Goal: Task Accomplishment & Management: Use online tool/utility

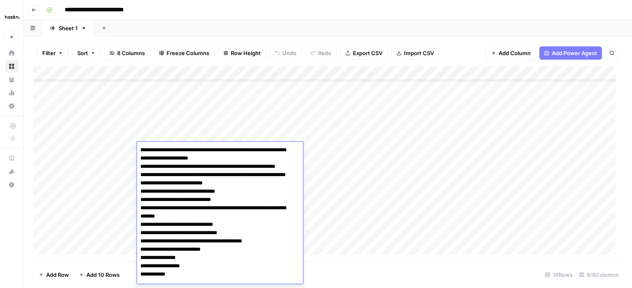
scroll to position [12, 0]
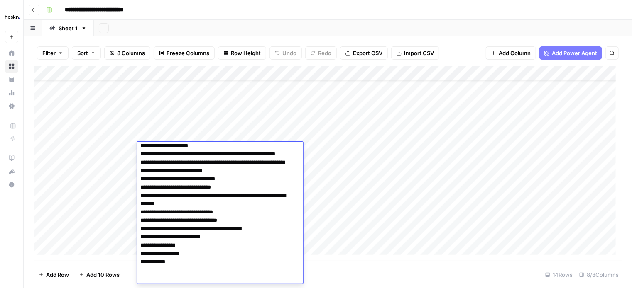
click at [324, 167] on div "Add Column" at bounding box center [328, 163] width 588 height 195
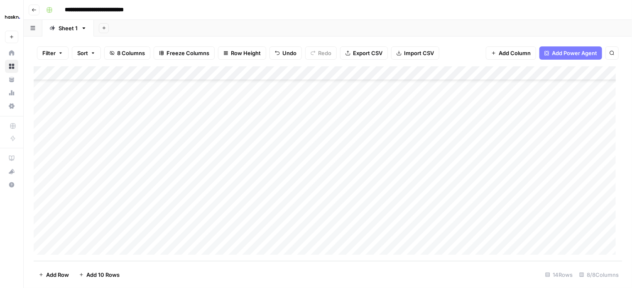
click at [191, 147] on div "Add Column" at bounding box center [328, 163] width 588 height 195
click at [168, 146] on div "Add Column" at bounding box center [328, 163] width 588 height 195
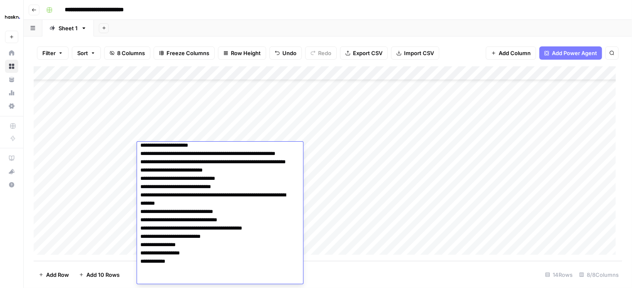
click at [146, 145] on textarea "**********" at bounding box center [217, 208] width 160 height 153
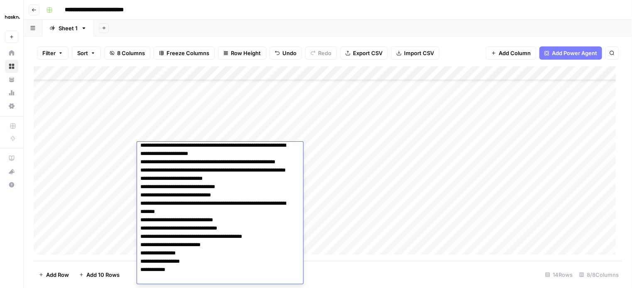
scroll to position [0, 0]
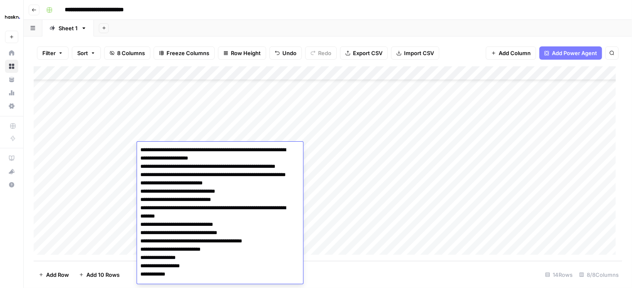
click at [141, 151] on textarea "**********" at bounding box center [217, 220] width 160 height 153
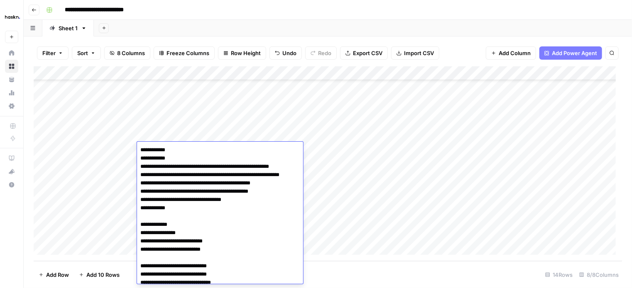
drag, startPoint x: 184, startPoint y: 224, endPoint x: 131, endPoint y: 222, distance: 52.7
click at [131, 222] on body "**********" at bounding box center [316, 144] width 632 height 288
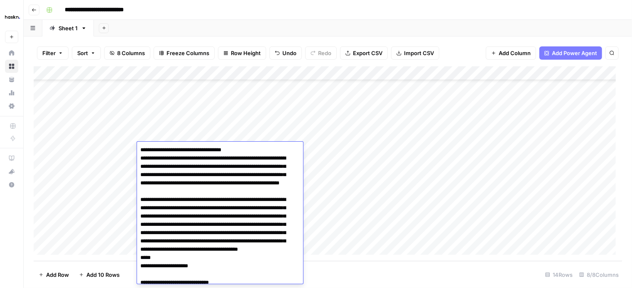
scroll to position [41, 0]
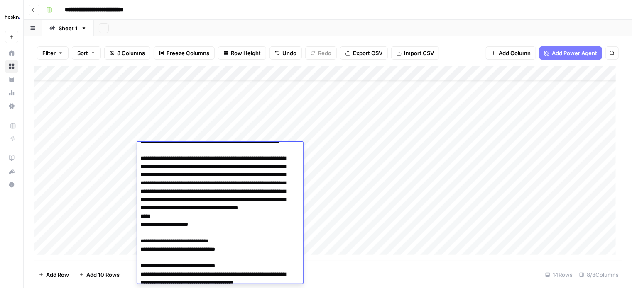
click at [141, 241] on textarea at bounding box center [217, 279] width 160 height 352
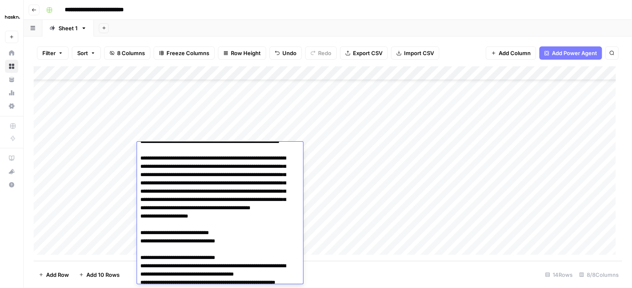
click at [141, 241] on textarea at bounding box center [217, 275] width 160 height 344
click at [141, 241] on textarea at bounding box center [217, 270] width 160 height 335
click at [141, 248] on textarea at bounding box center [217, 270] width 160 height 335
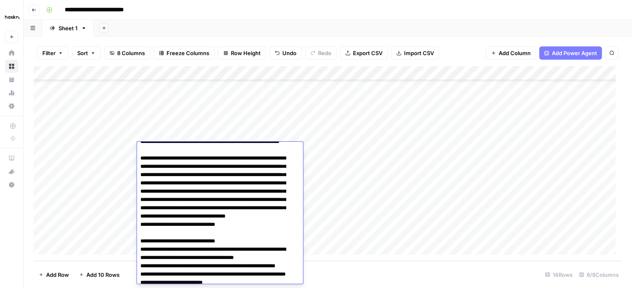
click at [140, 248] on textarea at bounding box center [217, 266] width 160 height 327
click at [138, 255] on textarea at bounding box center [217, 262] width 160 height 319
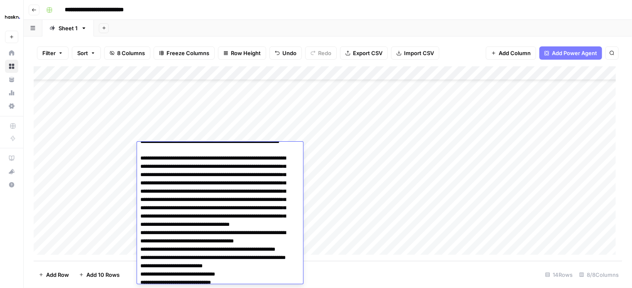
click at [141, 255] on textarea at bounding box center [217, 258] width 160 height 310
click at [140, 255] on textarea at bounding box center [217, 258] width 160 height 310
click at [178, 258] on textarea at bounding box center [217, 258] width 160 height 310
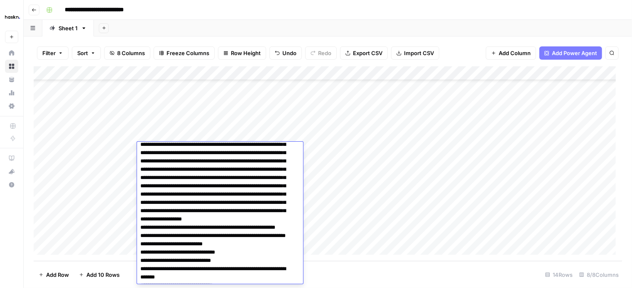
scroll to position [83, 0]
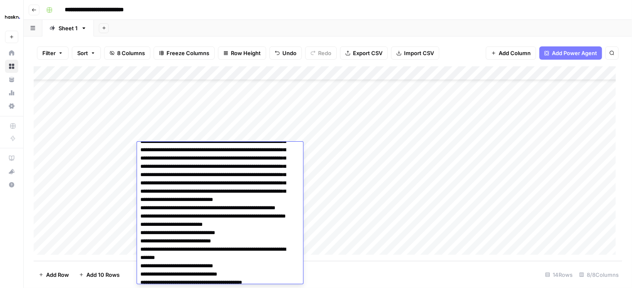
click at [287, 215] on textarea at bounding box center [217, 216] width 160 height 310
click at [289, 217] on textarea at bounding box center [217, 216] width 160 height 310
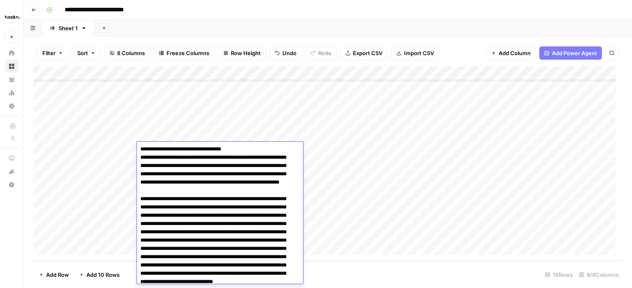
scroll to position [0, 0]
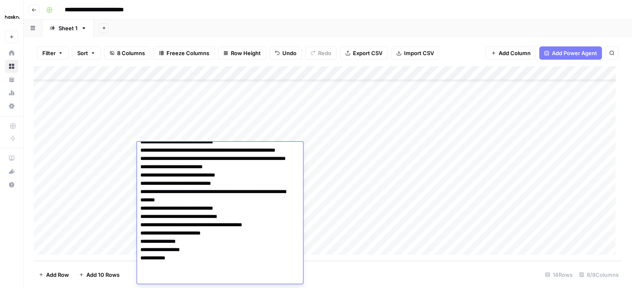
scroll to position [162, 0]
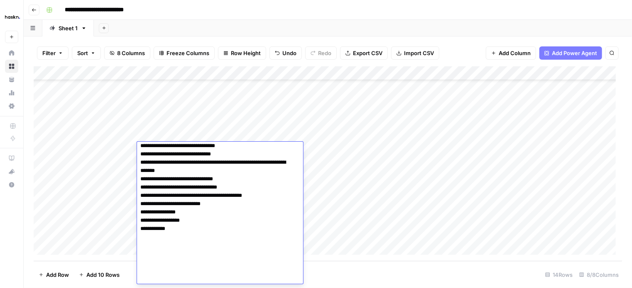
click at [178, 278] on textarea at bounding box center [217, 134] width 160 height 302
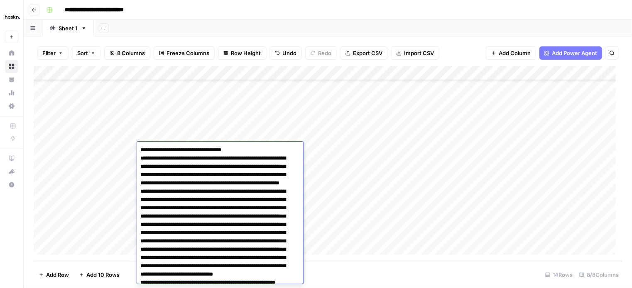
scroll to position [41, 0]
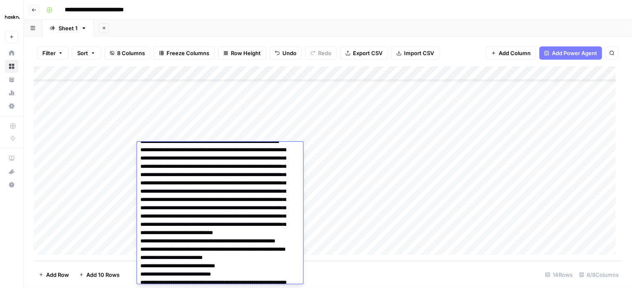
click at [285, 241] on textarea at bounding box center [217, 254] width 160 height 302
paste textarea "**********"
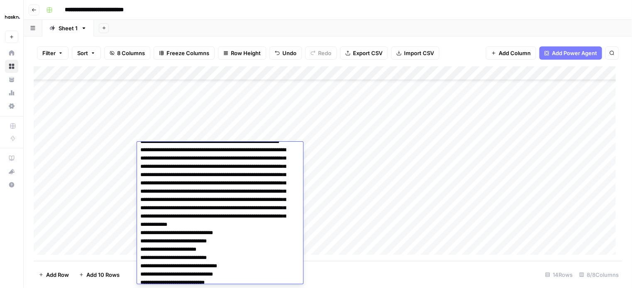
scroll to position [76, 0]
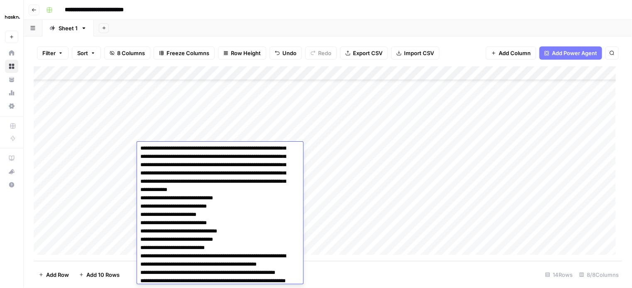
click at [141, 222] on textarea at bounding box center [217, 252] width 160 height 368
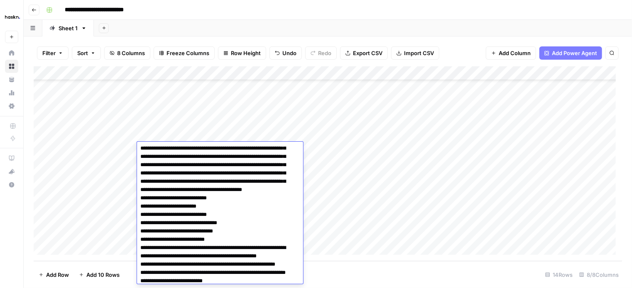
click at [142, 228] on textarea at bounding box center [217, 248] width 160 height 360
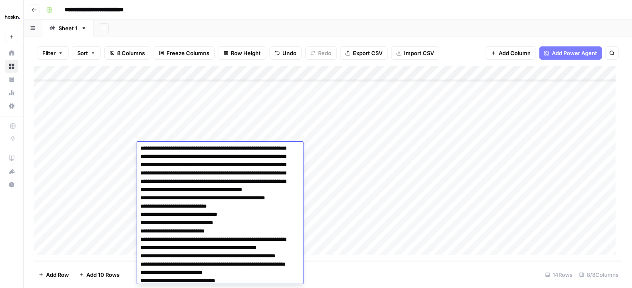
click at [143, 228] on textarea at bounding box center [217, 244] width 160 height 352
click at [141, 239] on textarea at bounding box center [217, 244] width 160 height 352
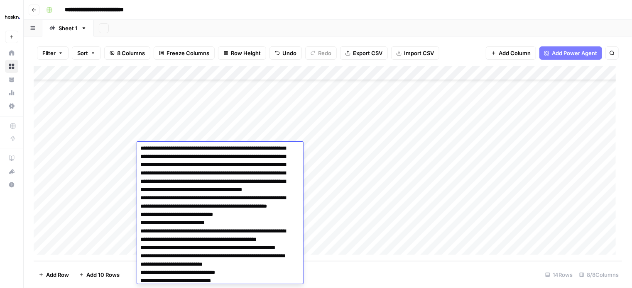
click at [139, 245] on textarea at bounding box center [217, 244] width 160 height 352
click at [139, 246] on textarea at bounding box center [217, 240] width 160 height 344
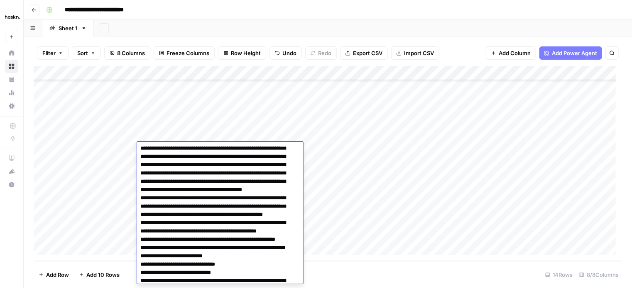
click at [139, 246] on textarea at bounding box center [217, 240] width 160 height 344
click at [140, 258] on textarea at bounding box center [217, 240] width 160 height 344
click at [252, 246] on textarea at bounding box center [217, 235] width 160 height 335
paste textarea "**********"
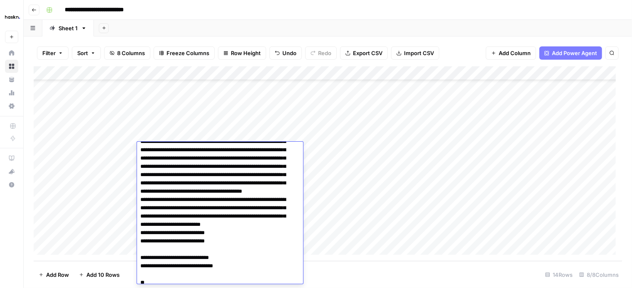
scroll to position [93, 0]
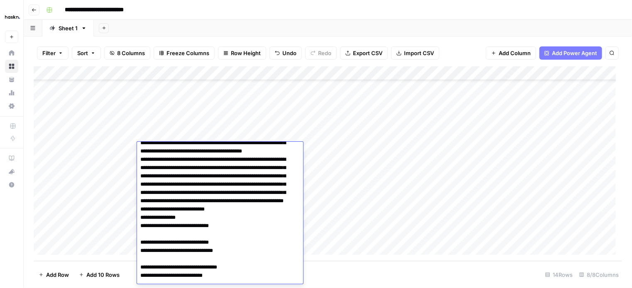
scroll to position [134, 0]
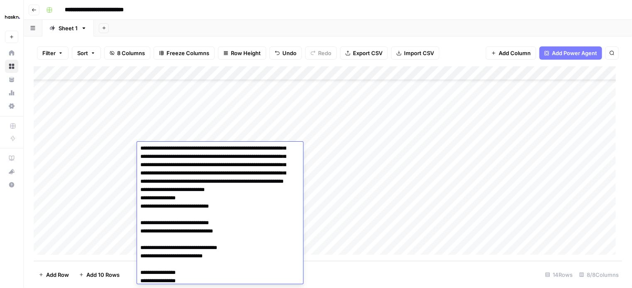
click at [141, 230] on textarea at bounding box center [217, 281] width 160 height 543
click at [141, 239] on textarea at bounding box center [217, 281] width 160 height 543
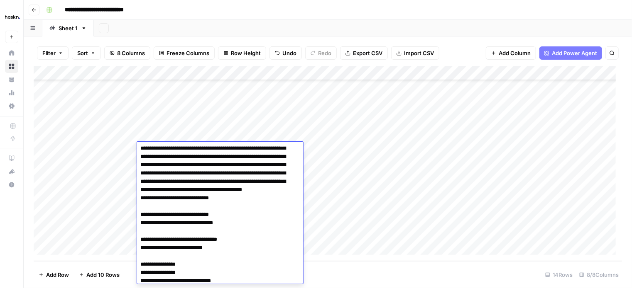
click at [141, 239] on textarea at bounding box center [217, 277] width 160 height 534
click at [139, 259] on textarea at bounding box center [217, 277] width 160 height 534
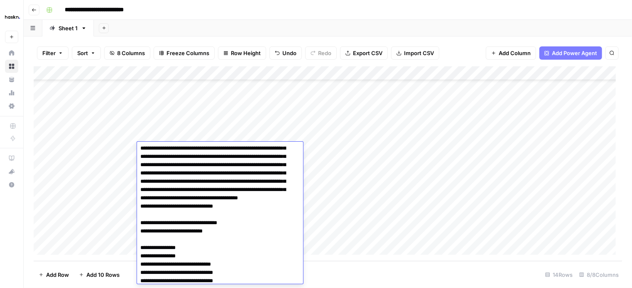
click at [139, 259] on textarea at bounding box center [217, 269] width 160 height 518
click at [139, 265] on textarea at bounding box center [217, 269] width 160 height 518
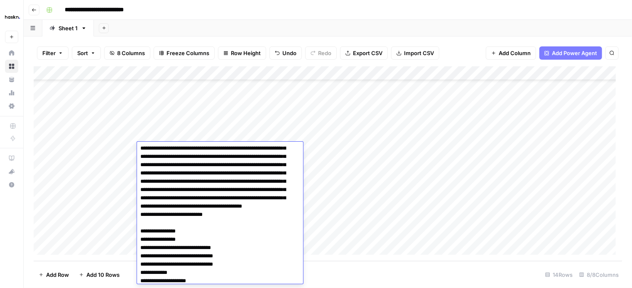
click at [139, 265] on textarea at bounding box center [217, 265] width 160 height 510
click at [142, 265] on textarea at bounding box center [217, 260] width 160 height 501
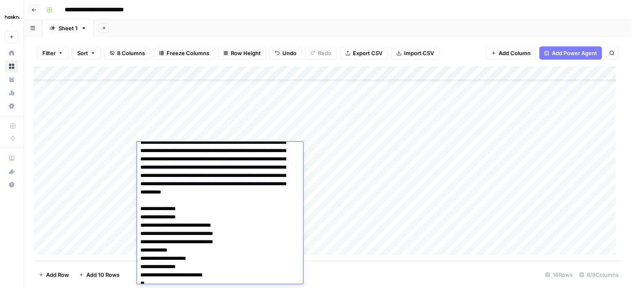
scroll to position [176, 0]
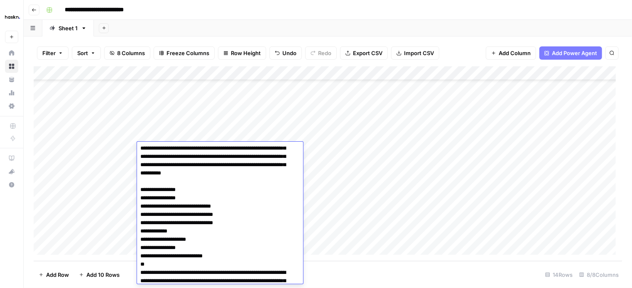
click at [140, 241] on textarea at bounding box center [217, 218] width 160 height 501
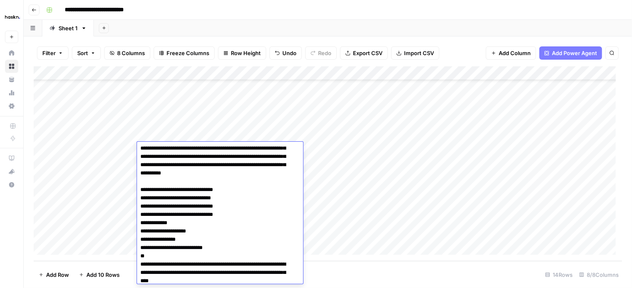
click at [137, 232] on textarea at bounding box center [217, 214] width 160 height 493
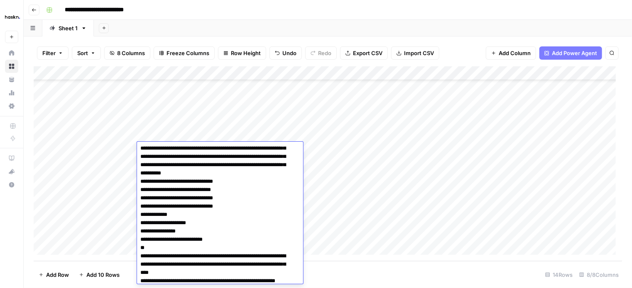
click at [143, 239] on textarea at bounding box center [217, 210] width 160 height 485
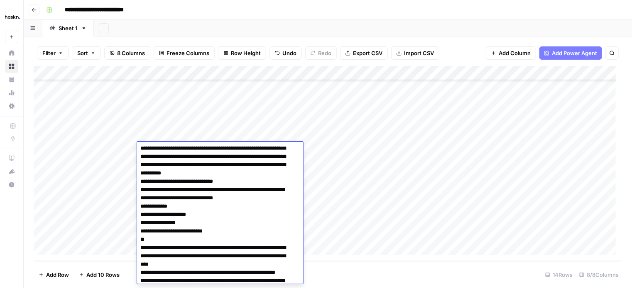
click at [144, 239] on textarea at bounding box center [217, 210] width 160 height 485
click at [139, 231] on textarea at bounding box center [217, 210] width 160 height 485
click at [141, 242] on textarea at bounding box center [217, 206] width 160 height 476
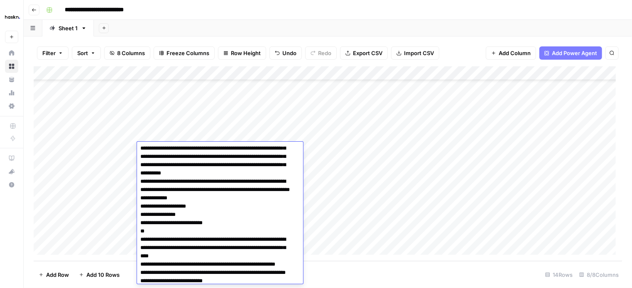
click at [139, 247] on textarea at bounding box center [217, 206] width 160 height 476
click at [139, 247] on textarea at bounding box center [217, 202] width 160 height 468
click at [142, 254] on textarea at bounding box center [217, 202] width 160 height 468
click at [140, 255] on textarea at bounding box center [217, 202] width 160 height 468
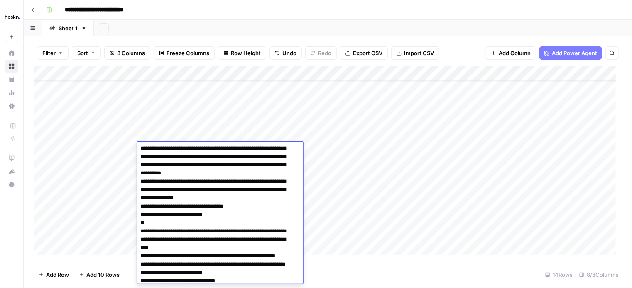
click at [143, 254] on textarea at bounding box center [217, 198] width 160 height 460
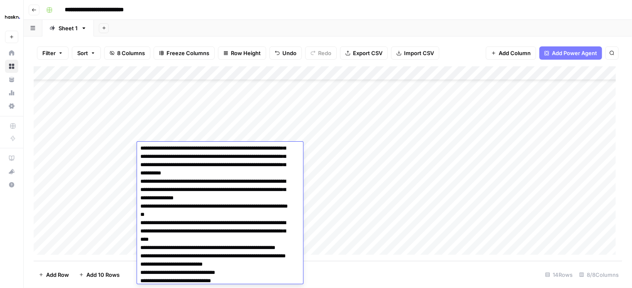
click at [142, 261] on textarea at bounding box center [217, 198] width 160 height 460
click at [144, 263] on textarea at bounding box center [217, 193] width 160 height 451
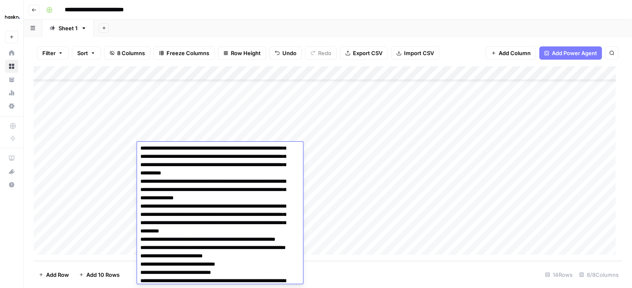
click at [139, 265] on textarea at bounding box center [217, 193] width 160 height 451
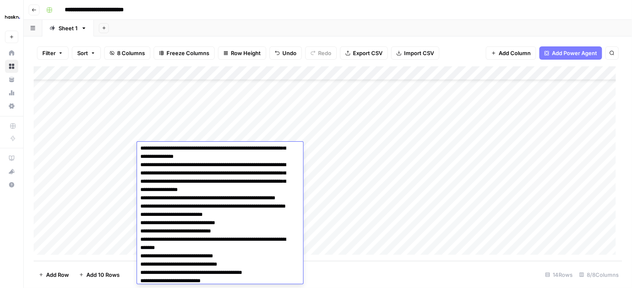
scroll to position [217, 0]
click at [283, 215] on textarea at bounding box center [217, 152] width 160 height 451
click at [190, 221] on textarea at bounding box center [217, 152] width 160 height 451
click at [284, 212] on textarea at bounding box center [217, 152] width 160 height 451
paste textarea "**********"
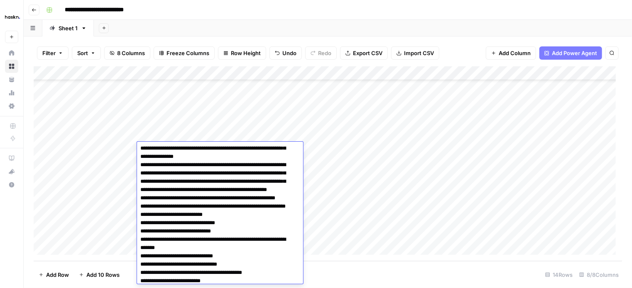
click at [282, 213] on textarea at bounding box center [217, 157] width 160 height 460
click at [284, 214] on textarea at bounding box center [217, 157] width 160 height 460
click at [283, 214] on textarea at bounding box center [217, 157] width 160 height 460
click at [219, 225] on textarea at bounding box center [217, 157] width 160 height 460
click at [267, 222] on textarea at bounding box center [217, 157] width 160 height 460
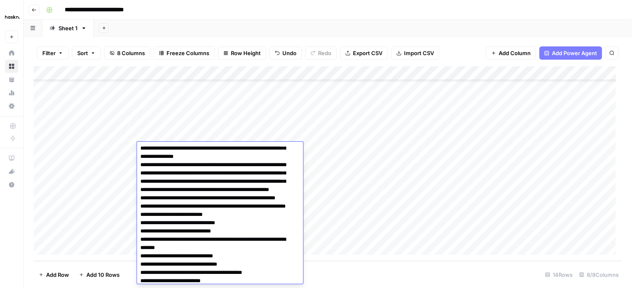
scroll to position [259, 0]
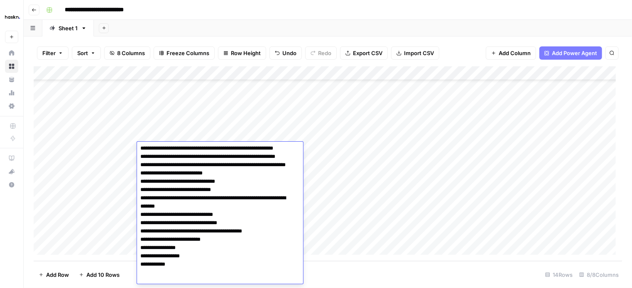
paste textarea "**********"
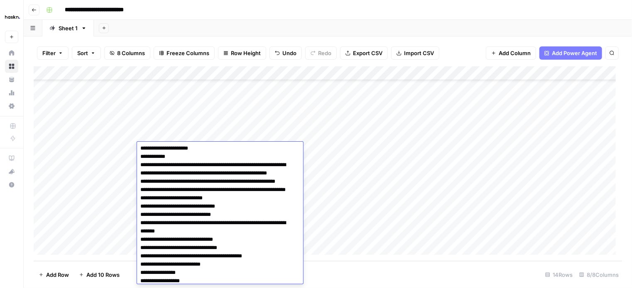
click at [272, 177] on textarea at bounding box center [217, 127] width 160 height 485
click at [140, 198] on textarea at bounding box center [217, 127] width 160 height 485
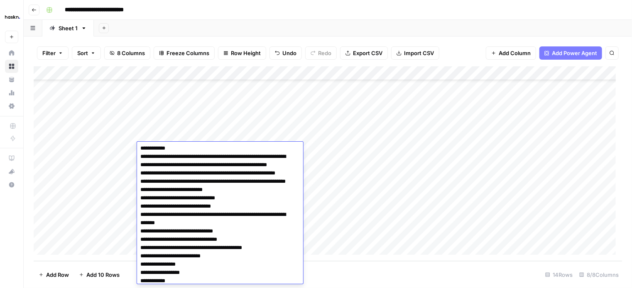
click at [141, 205] on textarea at bounding box center [217, 123] width 160 height 476
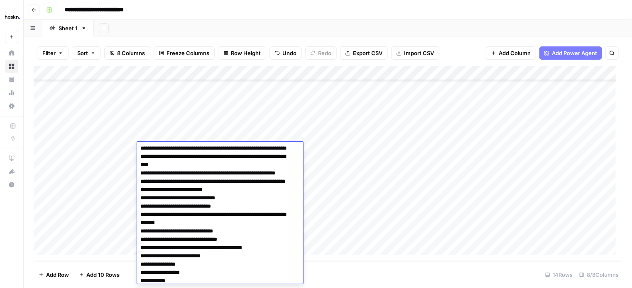
click at [141, 194] on textarea at bounding box center [217, 119] width 160 height 468
click at [211, 196] on textarea at bounding box center [217, 119] width 160 height 468
paste textarea "**********"
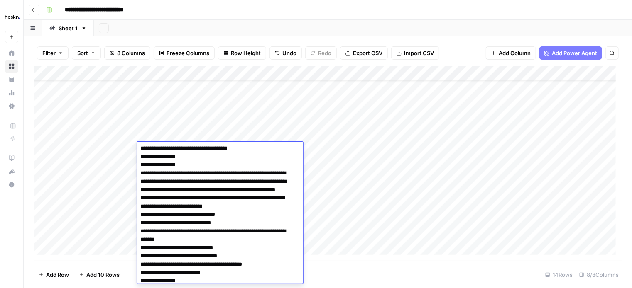
click at [141, 205] on textarea at bounding box center [217, 131] width 160 height 493
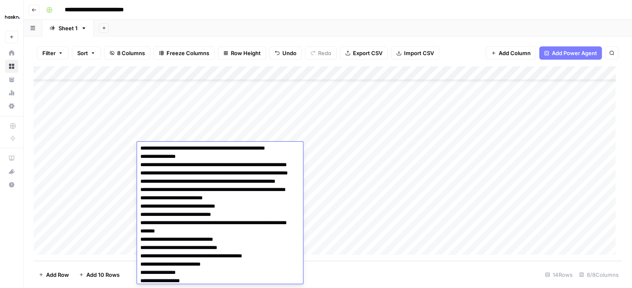
click at [142, 203] on textarea at bounding box center [217, 127] width 160 height 485
click at [139, 214] on textarea at bounding box center [217, 127] width 160 height 485
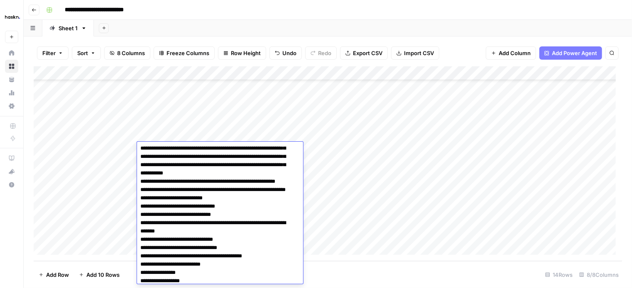
click at [241, 197] on textarea at bounding box center [217, 127] width 160 height 485
click at [171, 216] on textarea at bounding box center [217, 127] width 160 height 485
click at [276, 189] on textarea at bounding box center [217, 127] width 160 height 485
click at [246, 198] on textarea at bounding box center [217, 127] width 160 height 485
click at [243, 207] on textarea at bounding box center [217, 127] width 160 height 485
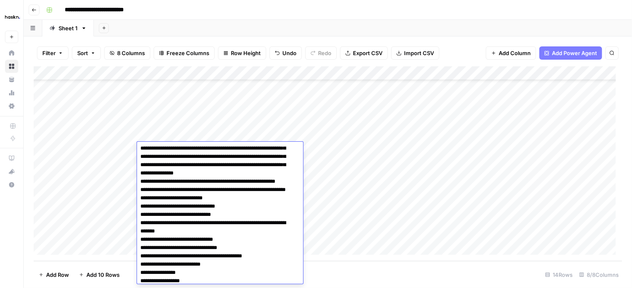
click at [174, 214] on textarea at bounding box center [217, 127] width 160 height 485
paste textarea "**********"
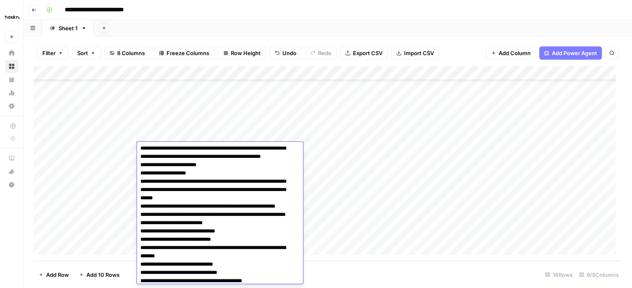
click at [140, 221] on textarea at bounding box center [217, 140] width 160 height 510
click at [140, 229] on textarea at bounding box center [217, 140] width 160 height 510
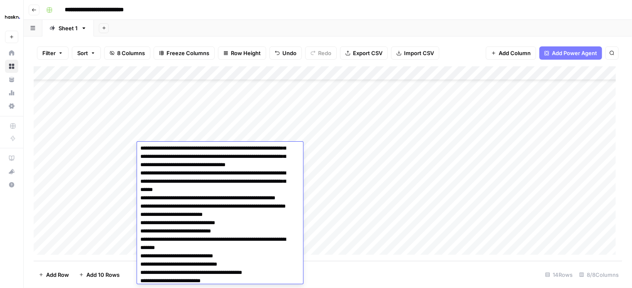
click at [141, 232] on textarea at bounding box center [217, 135] width 160 height 501
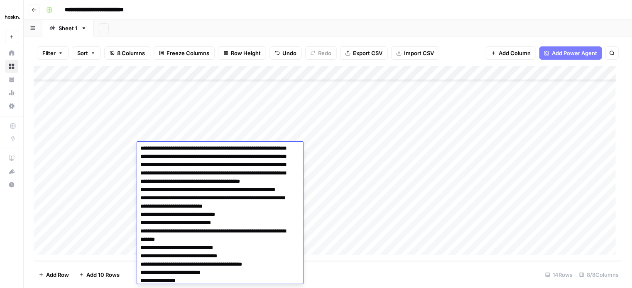
click at [173, 232] on textarea at bounding box center [217, 135] width 160 height 501
click at [179, 223] on textarea at bounding box center [217, 135] width 160 height 501
click at [176, 231] on textarea at bounding box center [217, 135] width 160 height 501
paste textarea "**********"
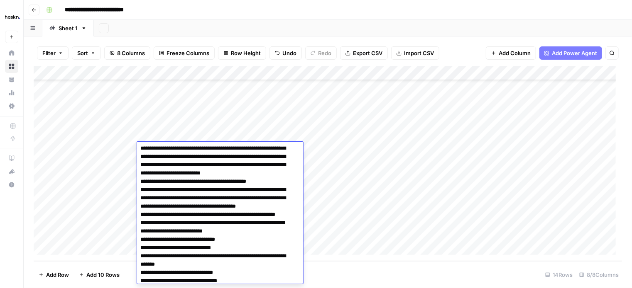
click at [252, 233] on textarea at bounding box center [217, 148] width 160 height 526
click at [142, 239] on textarea at bounding box center [217, 148] width 160 height 526
click at [239, 240] on textarea at bounding box center [217, 148] width 160 height 526
click at [288, 236] on textarea at bounding box center [217, 148] width 160 height 526
click at [167, 257] on textarea at bounding box center [217, 148] width 160 height 526
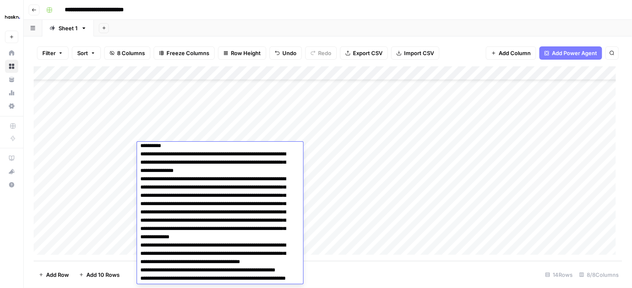
scroll to position [217, 0]
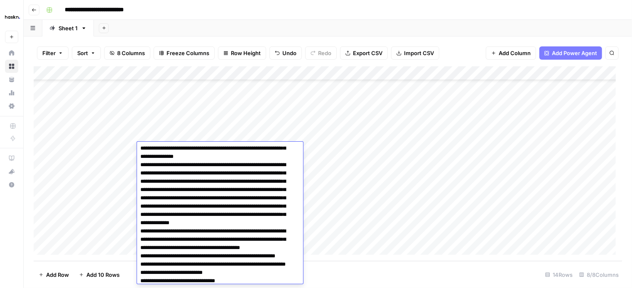
click at [167, 230] on textarea at bounding box center [217, 190] width 160 height 526
click at [164, 230] on textarea at bounding box center [217, 190] width 160 height 526
click at [167, 230] on textarea at bounding box center [217, 190] width 160 height 526
click at [174, 237] on textarea at bounding box center [217, 190] width 160 height 526
click at [239, 239] on textarea at bounding box center [217, 190] width 160 height 526
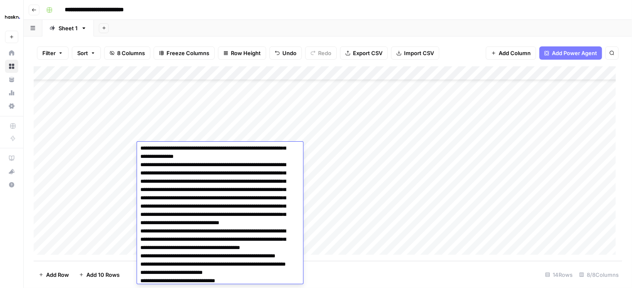
click at [175, 254] on textarea at bounding box center [217, 190] width 160 height 526
click at [195, 256] on textarea at bounding box center [217, 190] width 160 height 526
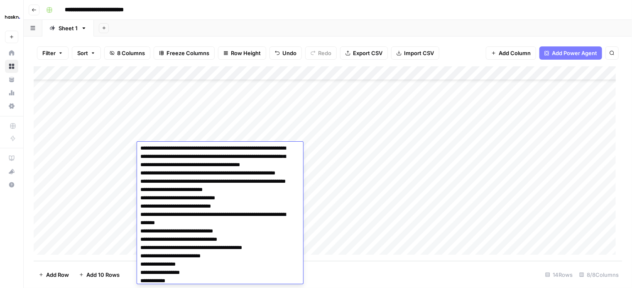
scroll to position [259, 0]
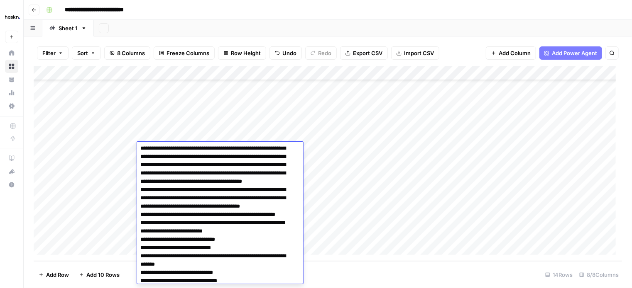
click at [176, 212] on textarea at bounding box center [217, 148] width 160 height 526
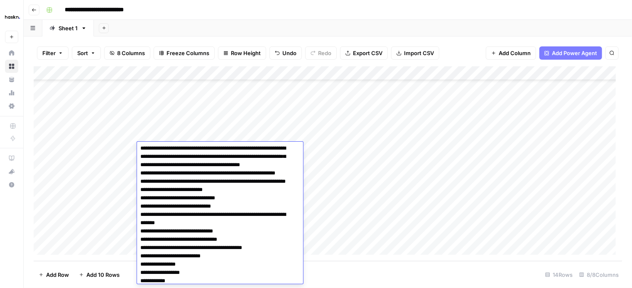
click at [168, 215] on textarea at bounding box center [217, 107] width 160 height 526
click at [216, 192] on textarea at bounding box center [217, 107] width 160 height 526
click at [212, 190] on textarea at bounding box center [217, 107] width 160 height 526
paste textarea "**********"
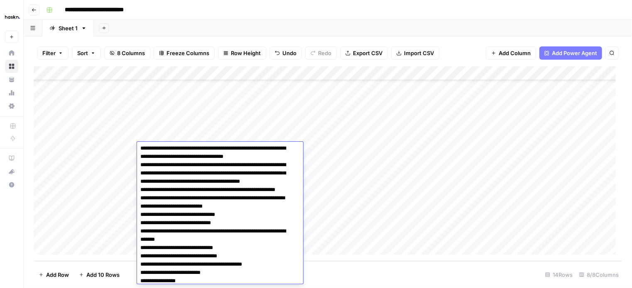
click at [139, 208] on textarea at bounding box center [217, 115] width 160 height 543
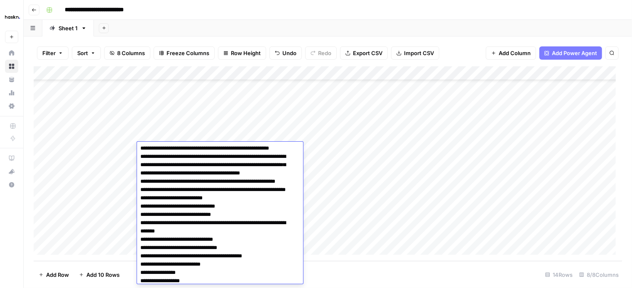
drag, startPoint x: 204, startPoint y: 205, endPoint x: 167, endPoint y: 233, distance: 45.9
click at [167, 233] on textarea at bounding box center [217, 115] width 160 height 543
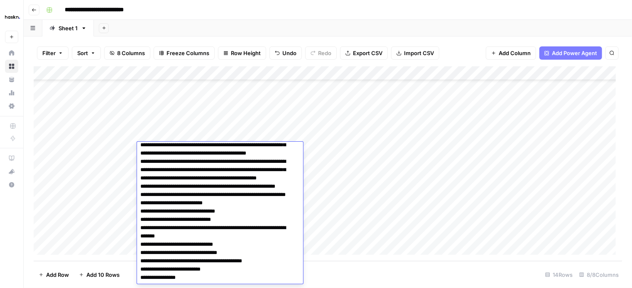
scroll to position [259, 0]
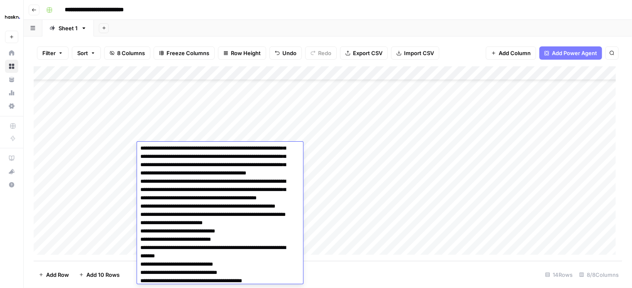
click at [188, 193] on textarea at bounding box center [217, 144] width 160 height 518
click at [269, 183] on textarea at bounding box center [217, 144] width 160 height 518
click at [274, 180] on textarea at bounding box center [217, 144] width 160 height 518
click at [273, 184] on textarea at bounding box center [217, 144] width 160 height 518
paste textarea "**********"
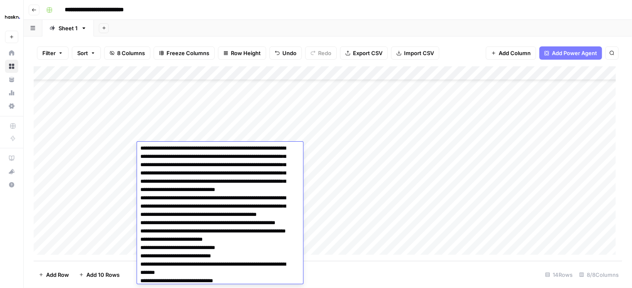
drag, startPoint x: 222, startPoint y: 210, endPoint x: 219, endPoint y: 216, distance: 7.4
click at [222, 210] on textarea at bounding box center [217, 156] width 160 height 543
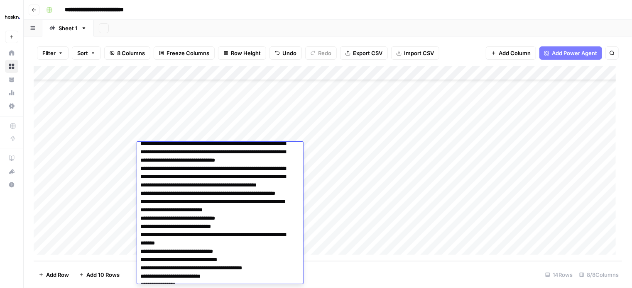
scroll to position [300, 0]
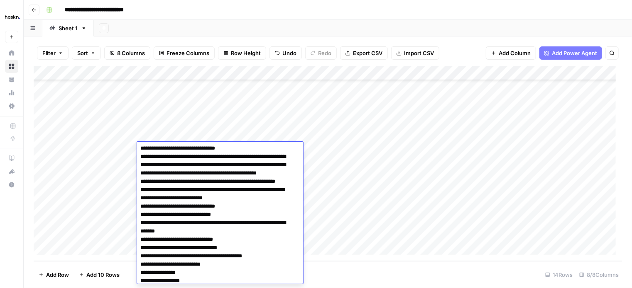
click at [187, 217] on textarea at bounding box center [217, 115] width 160 height 543
click at [140, 224] on textarea at bounding box center [217, 115] width 160 height 543
click at [172, 219] on textarea at bounding box center [217, 111] width 160 height 534
click at [219, 225] on textarea at bounding box center [217, 111] width 160 height 534
drag, startPoint x: 217, startPoint y: 223, endPoint x: 177, endPoint y: 222, distance: 40.3
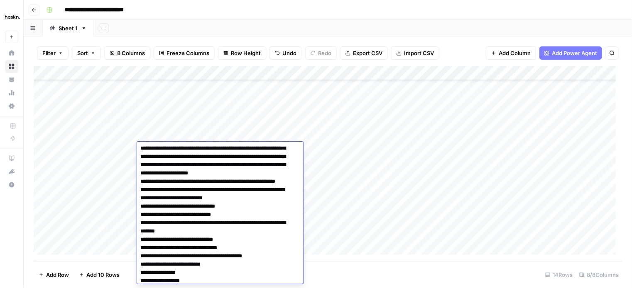
click at [178, 222] on textarea at bounding box center [217, 111] width 160 height 534
click at [177, 222] on textarea at bounding box center [217, 111] width 160 height 534
drag, startPoint x: 219, startPoint y: 222, endPoint x: 141, endPoint y: 222, distance: 78.4
click at [141, 222] on textarea at bounding box center [217, 111] width 160 height 534
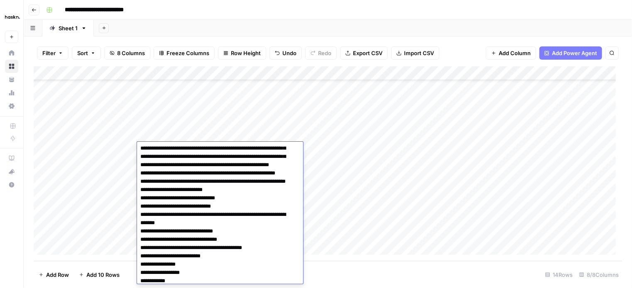
click at [206, 164] on textarea at bounding box center [217, 111] width 160 height 534
click at [210, 165] on textarea at bounding box center [217, 111] width 160 height 534
paste textarea "**********"
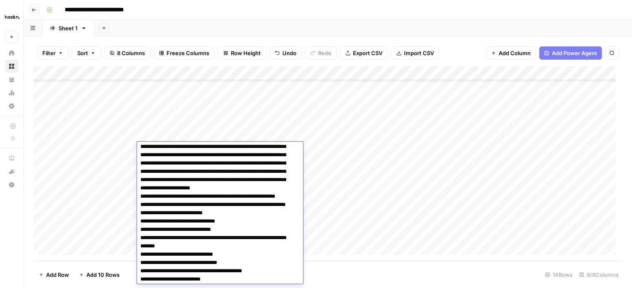
scroll to position [259, 0]
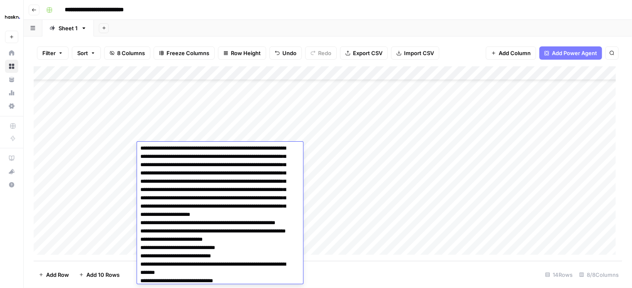
drag, startPoint x: 168, startPoint y: 164, endPoint x: 139, endPoint y: 192, distance: 40.2
click at [139, 192] on textarea at bounding box center [217, 156] width 160 height 543
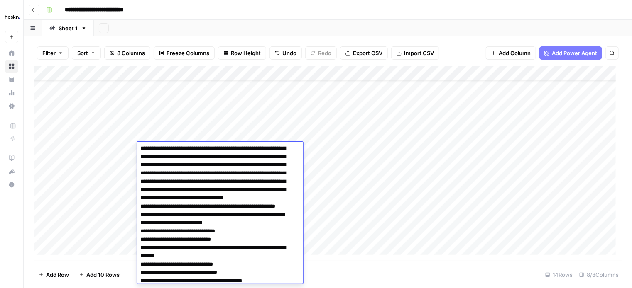
click at [167, 189] on textarea at bounding box center [217, 144] width 160 height 518
paste textarea "**********"
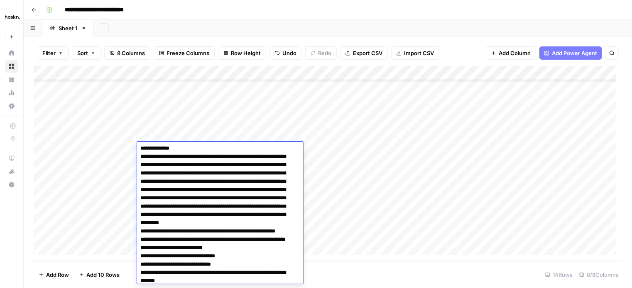
click at [141, 207] on textarea at bounding box center [217, 156] width 160 height 543
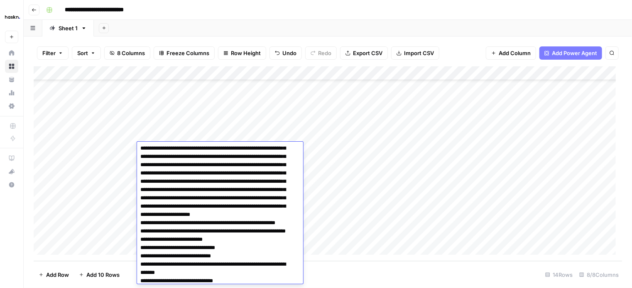
click at [142, 207] on textarea at bounding box center [217, 156] width 160 height 543
click at [164, 215] on textarea at bounding box center [217, 156] width 160 height 543
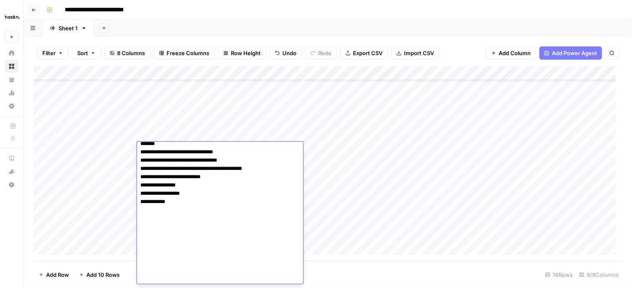
scroll to position [402, 0]
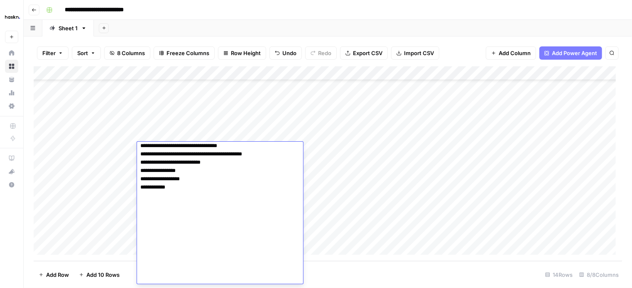
click at [182, 278] on textarea at bounding box center [217, 13] width 160 height 543
paste textarea "**********"
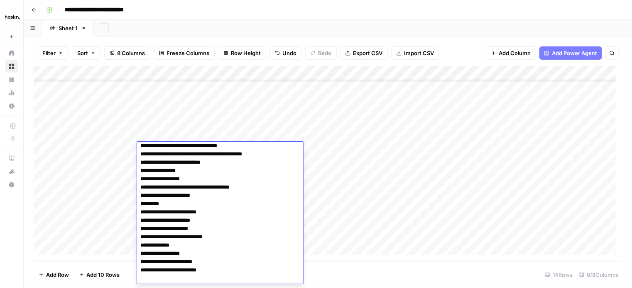
scroll to position [483, 0]
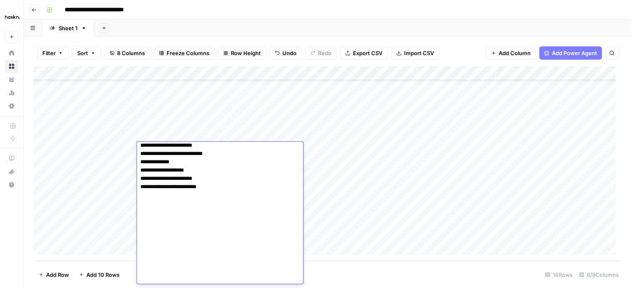
scroll to position [477, 0]
paste textarea "**********"
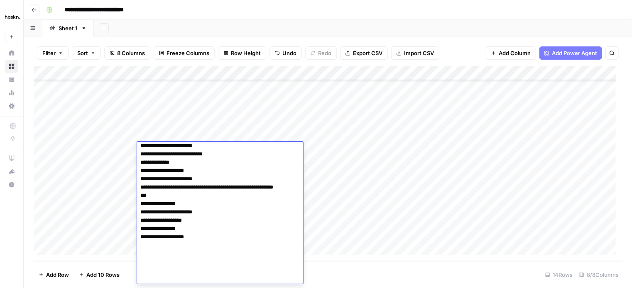
scroll to position [533, 0]
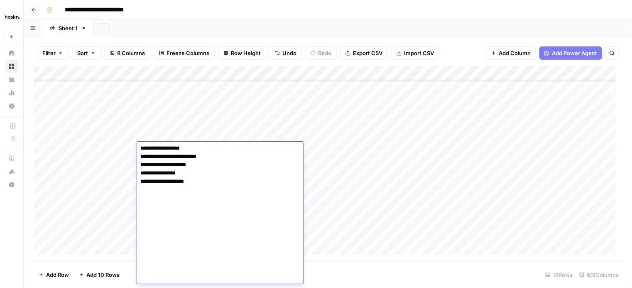
paste textarea "**********"
type textarea "**********"
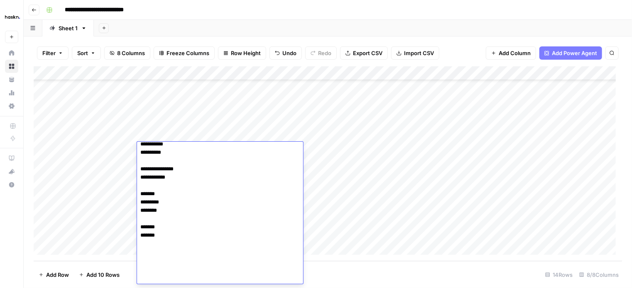
scroll to position [599, 0]
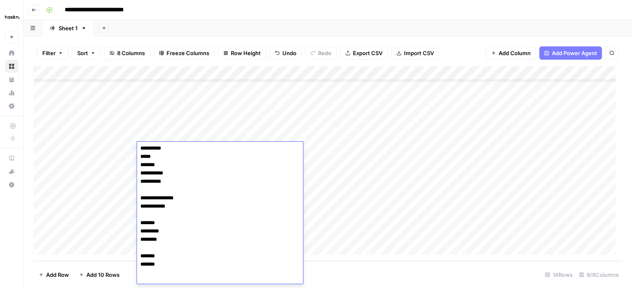
click at [333, 185] on div "Add Column" at bounding box center [328, 163] width 588 height 195
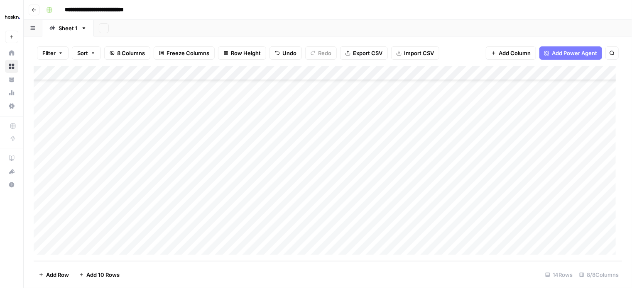
click at [188, 147] on div "Add Column" at bounding box center [328, 163] width 588 height 195
click at [188, 148] on div "Add Column" at bounding box center [328, 163] width 588 height 195
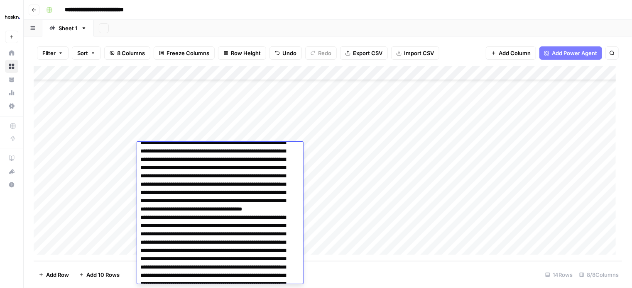
scroll to position [0, 0]
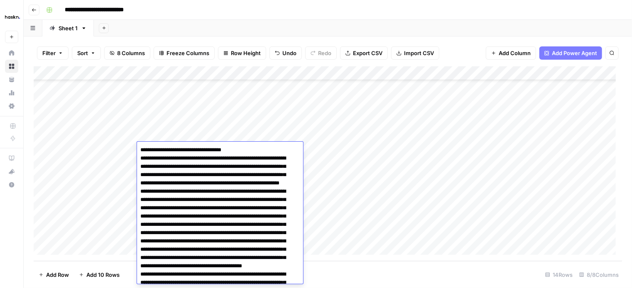
drag, startPoint x: 176, startPoint y: 260, endPoint x: 141, endPoint y: 120, distance: 144.5
click at [141, 120] on body "**********" at bounding box center [316, 144] width 632 height 288
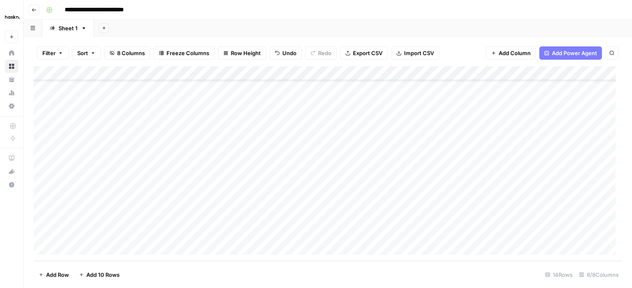
click at [113, 151] on div "Add Column" at bounding box center [328, 163] width 588 height 195
click at [149, 164] on div "Add Column" at bounding box center [328, 163] width 588 height 195
click at [158, 166] on div "Add Column" at bounding box center [328, 163] width 588 height 195
type textarea "**********"
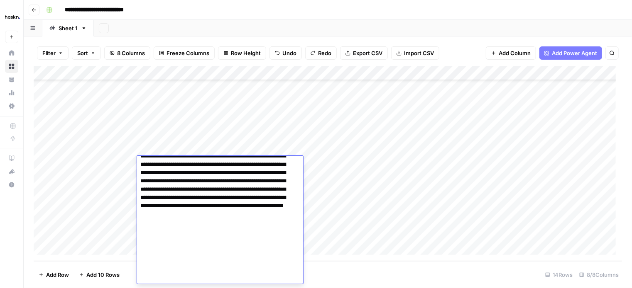
click at [126, 168] on div "Add Column" at bounding box center [328, 163] width 588 height 195
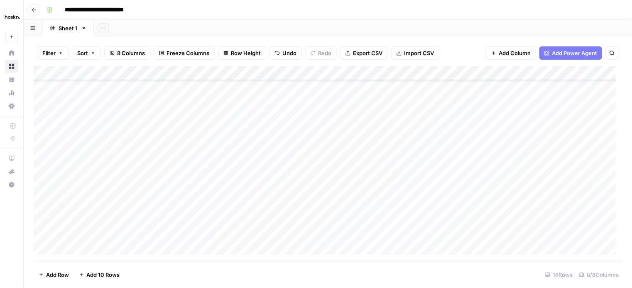
click at [187, 149] on div "Add Column" at bounding box center [328, 163] width 588 height 195
click at [383, 151] on div "Add Column" at bounding box center [328, 163] width 588 height 195
type textarea "**"
click at [418, 149] on div "Add Column" at bounding box center [328, 163] width 588 height 195
click at [417, 151] on div "Add Column" at bounding box center [328, 163] width 588 height 195
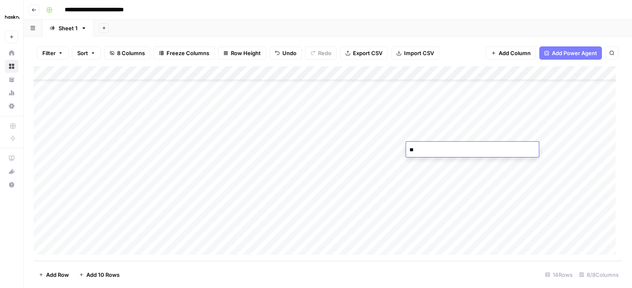
type textarea "**"
click at [417, 151] on div "Add Column" at bounding box center [328, 163] width 588 height 195
click at [499, 134] on div "Add Column" at bounding box center [328, 163] width 588 height 195
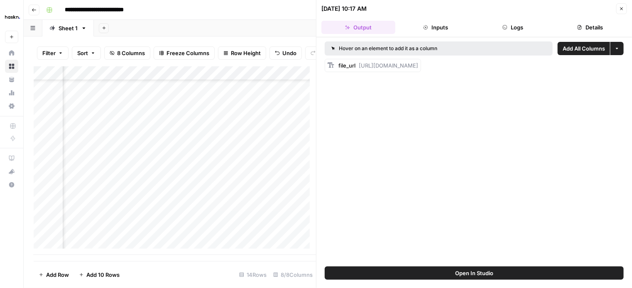
click at [624, 10] on button "Close" at bounding box center [621, 8] width 11 height 11
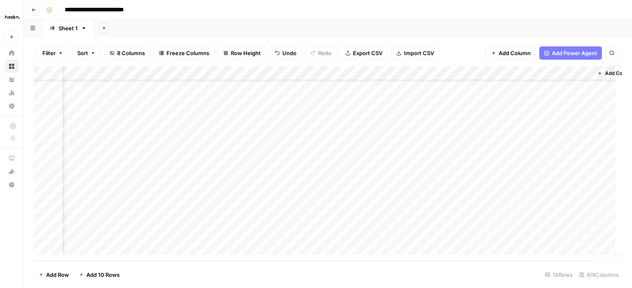
click at [498, 72] on div "Add Column" at bounding box center [328, 163] width 588 height 195
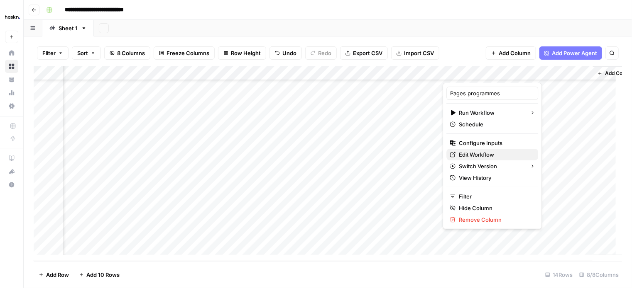
click at [487, 154] on span "Edit Workflow" at bounding box center [494, 155] width 73 height 8
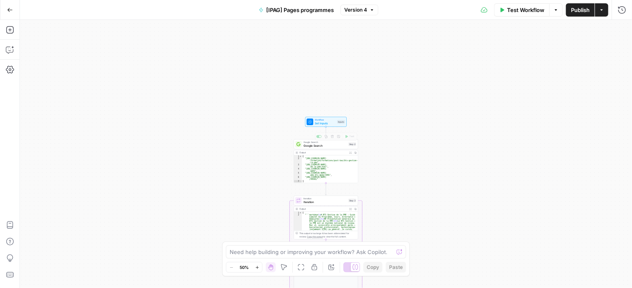
click at [330, 125] on div "Delete step" at bounding box center [333, 122] width 28 height 7
click at [284, 125] on div "Workflow Set Inputs Inputs Test Step Google Search Google Search Step 2 Copy st…" at bounding box center [326, 154] width 612 height 268
click at [318, 124] on span "Set Inputs" at bounding box center [325, 124] width 21 height 4
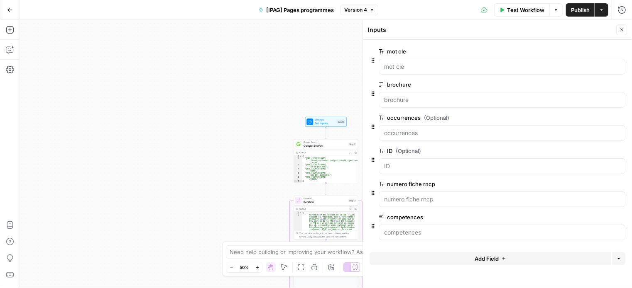
click at [603, 185] on button "edit field" at bounding box center [597, 184] width 32 height 10
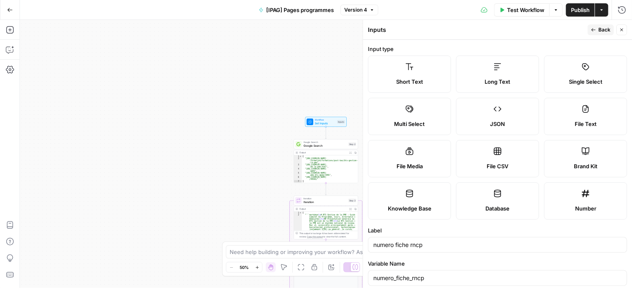
scroll to position [124, 0]
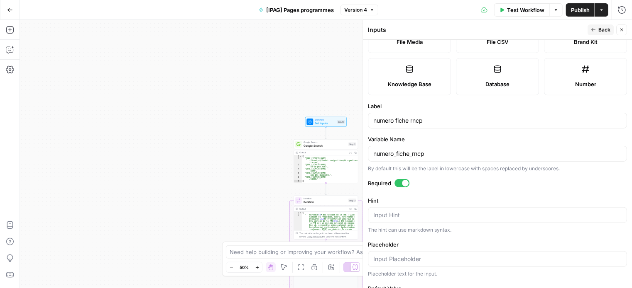
click at [403, 182] on div at bounding box center [405, 183] width 7 height 7
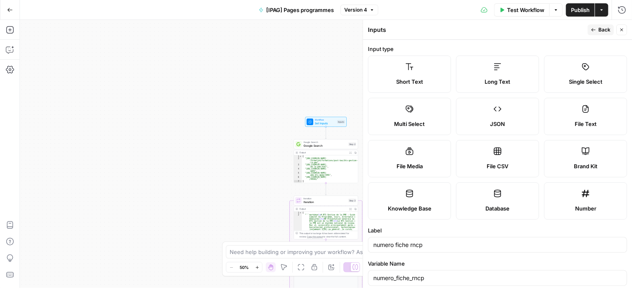
click at [597, 26] on button "Back" at bounding box center [600, 29] width 26 height 11
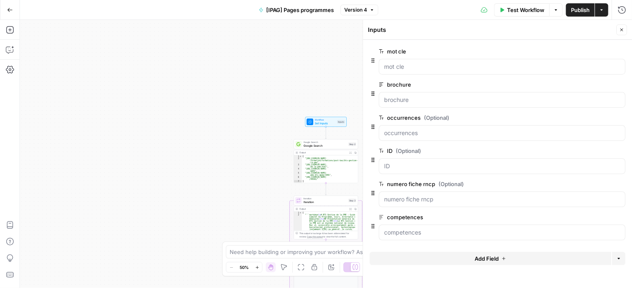
click at [596, 217] on span "edit field" at bounding box center [594, 217] width 18 height 7
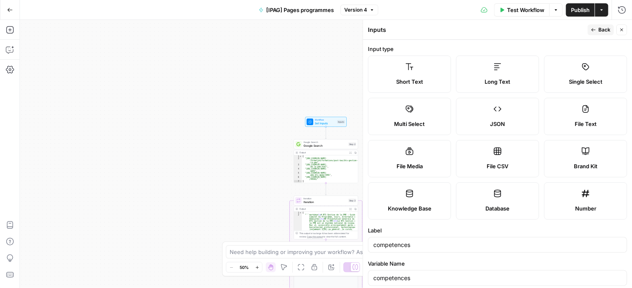
scroll to position [166, 0]
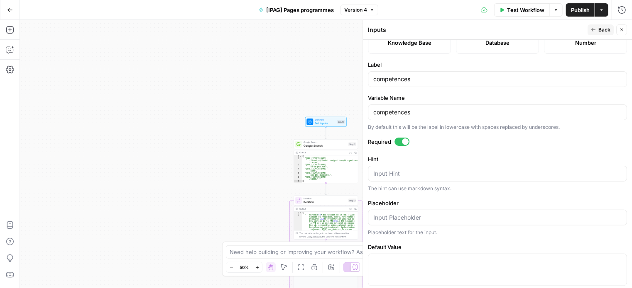
click at [404, 143] on div at bounding box center [405, 142] width 7 height 7
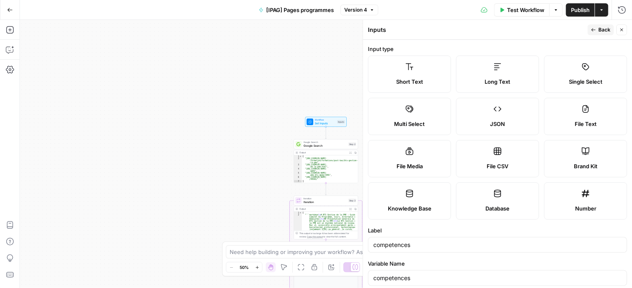
click at [591, 25] on button "Back" at bounding box center [600, 29] width 26 height 11
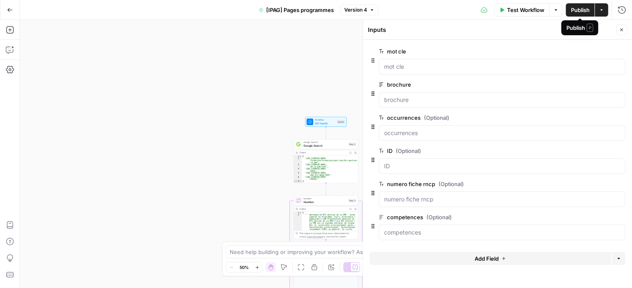
click at [580, 10] on span "Publish" at bounding box center [580, 10] width 19 height 8
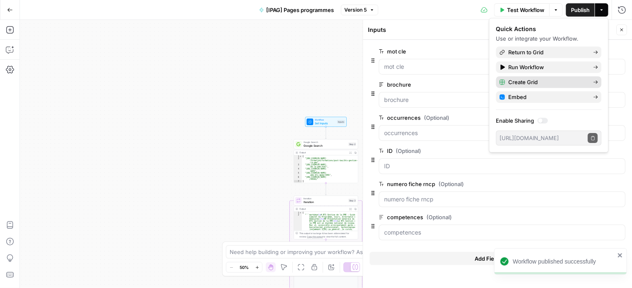
click at [543, 82] on span "Create Grid" at bounding box center [547, 82] width 78 height 8
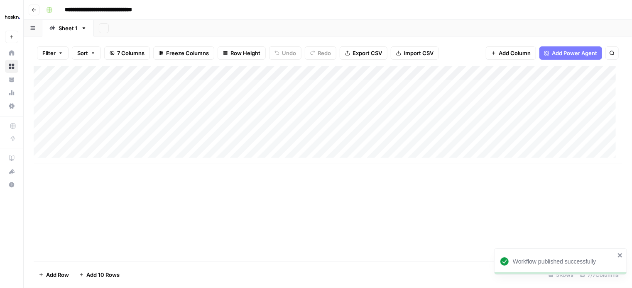
click at [80, 27] on link "Sheet 1" at bounding box center [67, 28] width 51 height 17
click at [82, 29] on icon "button" at bounding box center [84, 28] width 6 height 6
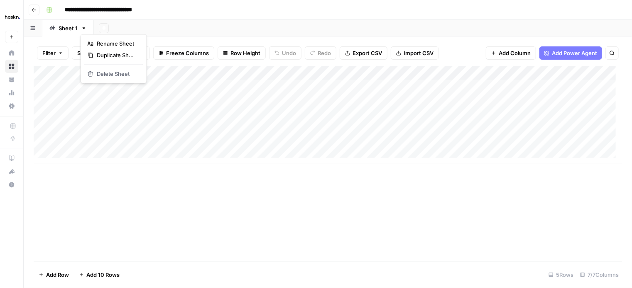
click at [176, 26] on div "Add Sheet" at bounding box center [363, 28] width 538 height 17
click at [34, 11] on icon "button" at bounding box center [34, 9] width 5 height 5
click at [252, 198] on div "Add Column" at bounding box center [328, 163] width 588 height 195
click at [247, 183] on div "Add Column" at bounding box center [328, 163] width 588 height 195
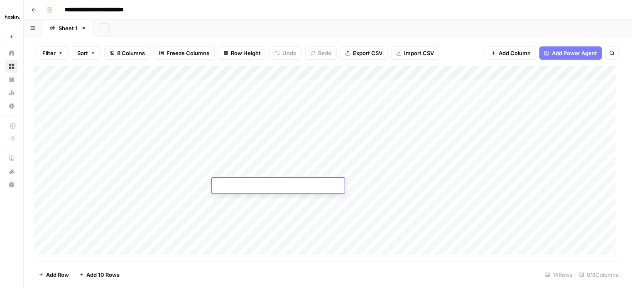
type textarea "**********"
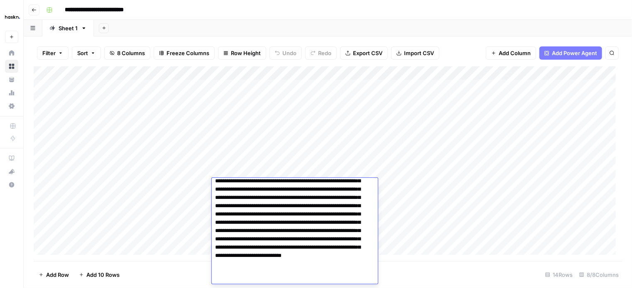
click at [190, 184] on div "Add Column" at bounding box center [328, 163] width 588 height 195
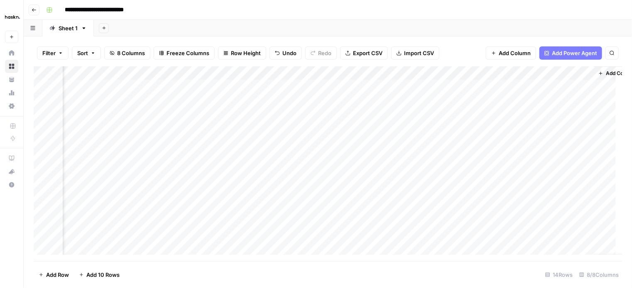
scroll to position [0, 157]
click at [481, 185] on div "Add Column" at bounding box center [328, 163] width 588 height 195
click at [268, 196] on div "Add Column" at bounding box center [328, 163] width 588 height 195
click at [222, 199] on div "Add Column" at bounding box center [328, 163] width 588 height 195
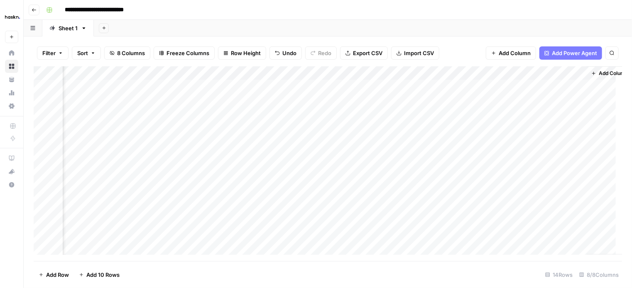
scroll to position [0, 164]
click at [576, 182] on div "Add Column" at bounding box center [328, 163] width 588 height 195
click at [188, 177] on div "Add Column" at bounding box center [328, 163] width 588 height 195
click at [189, 192] on div "Add Column" at bounding box center [328, 163] width 588 height 195
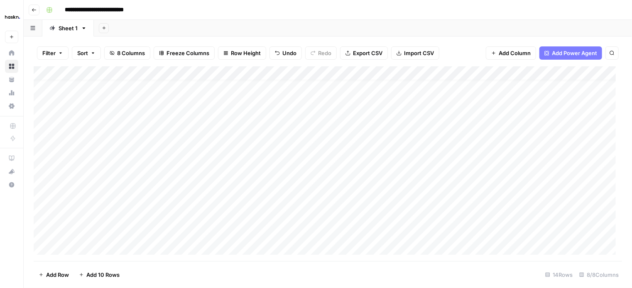
click at [194, 189] on div "Add Column" at bounding box center [328, 163] width 588 height 195
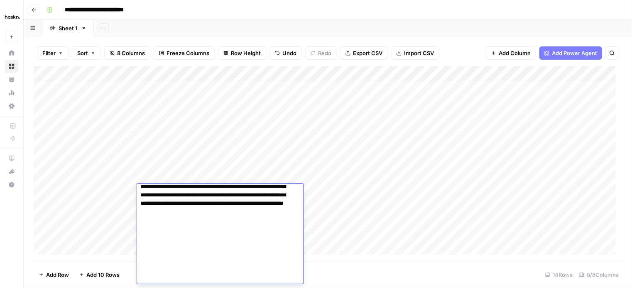
click at [206, 205] on textarea at bounding box center [217, 87] width 160 height 393
click at [190, 273] on textarea at bounding box center [217, 87] width 160 height 393
click at [346, 207] on div "Add Column" at bounding box center [328, 163] width 588 height 195
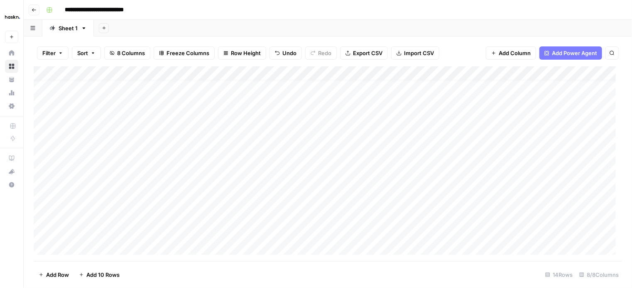
click at [202, 192] on div "Add Column" at bounding box center [328, 163] width 588 height 195
click at [191, 191] on div "Add Column" at bounding box center [328, 163] width 588 height 195
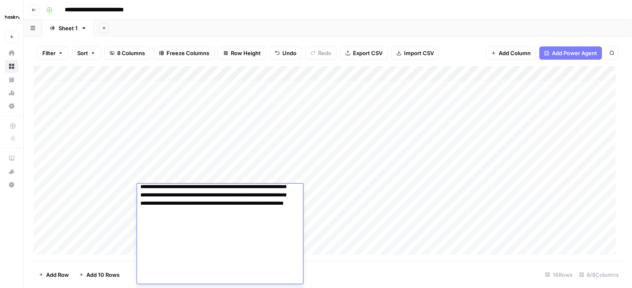
click at [193, 276] on textarea at bounding box center [217, 87] width 160 height 393
click at [261, 270] on textarea at bounding box center [217, 87] width 160 height 393
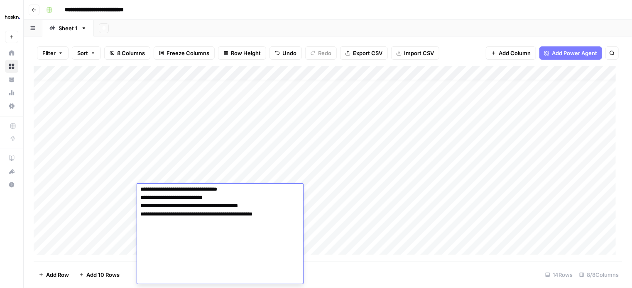
scroll to position [328, 0]
paste textarea "**********"
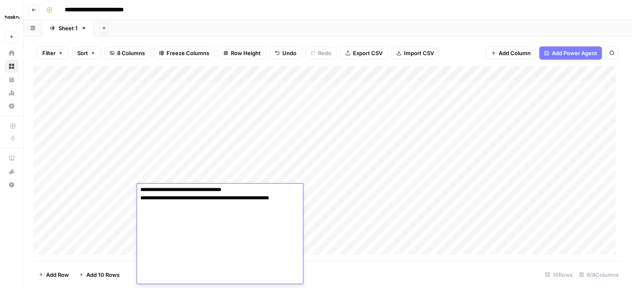
scroll to position [536, 0]
paste textarea "**********"
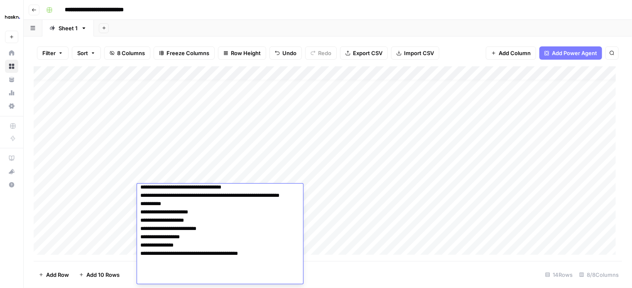
scroll to position [592, 0]
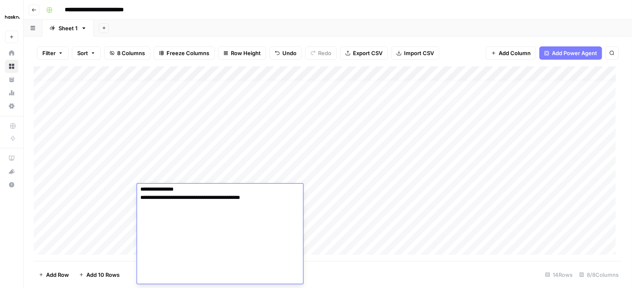
paste textarea "**********"
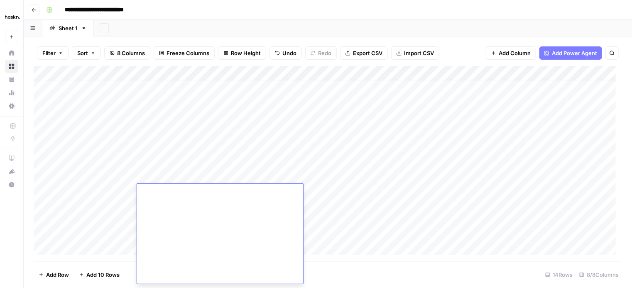
scroll to position [602, 0]
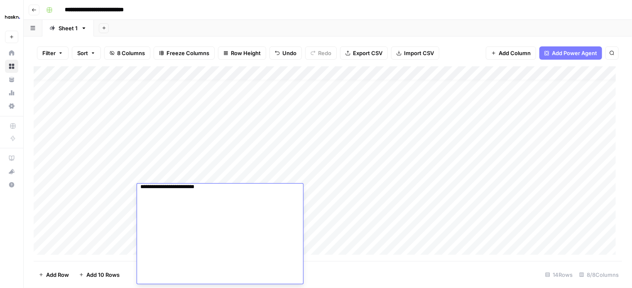
scroll to position [586, 0]
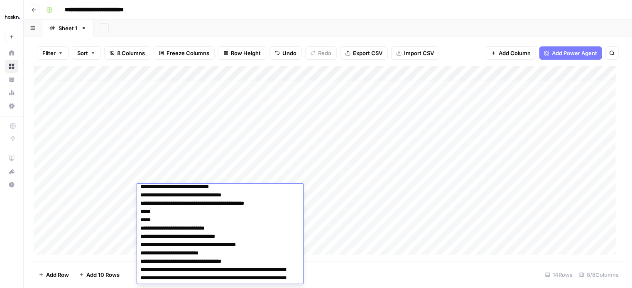
scroll to position [420, 0]
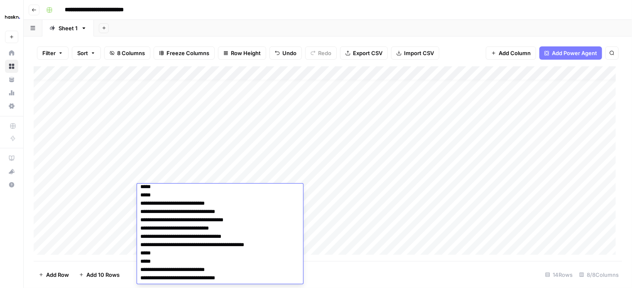
click at [140, 252] on textarea at bounding box center [217, 108] width 160 height 684
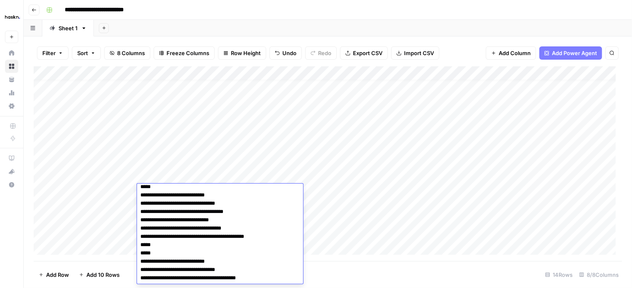
click at [140, 252] on textarea at bounding box center [217, 104] width 160 height 676
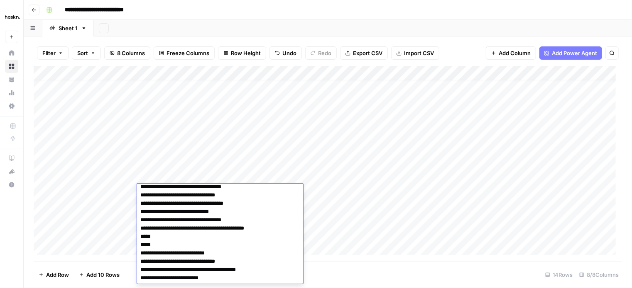
click at [140, 263] on textarea at bounding box center [217, 99] width 160 height 667
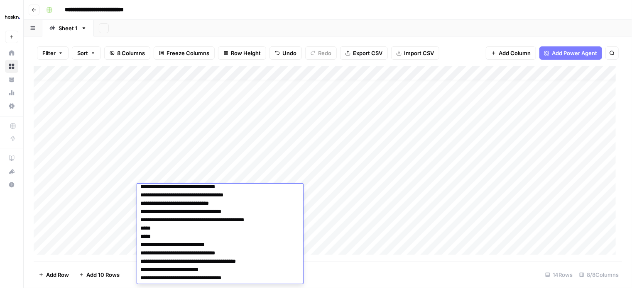
click at [140, 215] on textarea at bounding box center [217, 95] width 160 height 659
click at [141, 220] on textarea at bounding box center [217, 95] width 160 height 659
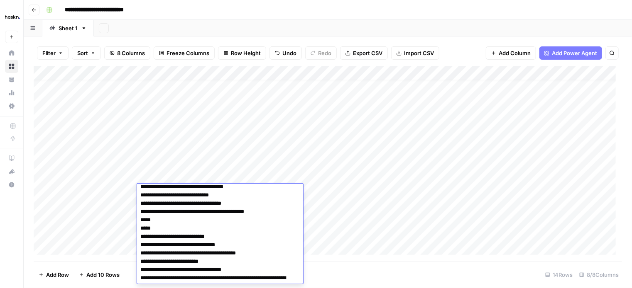
click at [141, 220] on textarea at bounding box center [217, 91] width 160 height 651
click at [142, 224] on textarea at bounding box center [217, 91] width 160 height 651
click at [141, 227] on textarea at bounding box center [217, 91] width 160 height 651
click at [270, 211] on textarea at bounding box center [217, 91] width 160 height 651
click at [140, 235] on textarea at bounding box center [217, 91] width 160 height 651
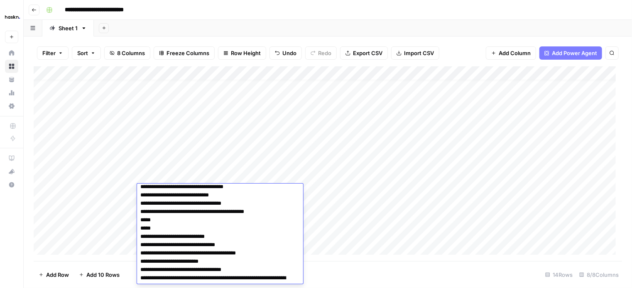
click at [140, 235] on textarea at bounding box center [217, 91] width 160 height 651
click at [140, 226] on textarea at bounding box center [217, 91] width 160 height 651
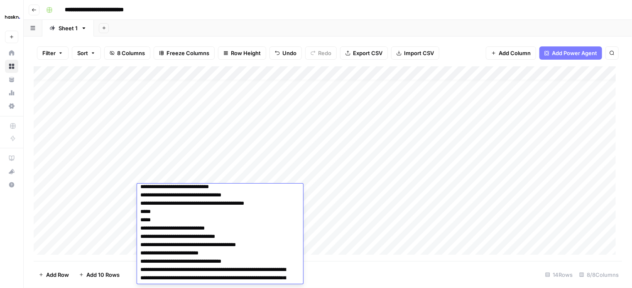
click at [138, 244] on textarea at bounding box center [217, 91] width 160 height 651
click at [140, 260] on textarea at bounding box center [217, 91] width 160 height 651
click at [140, 257] on textarea at bounding box center [217, 91] width 160 height 651
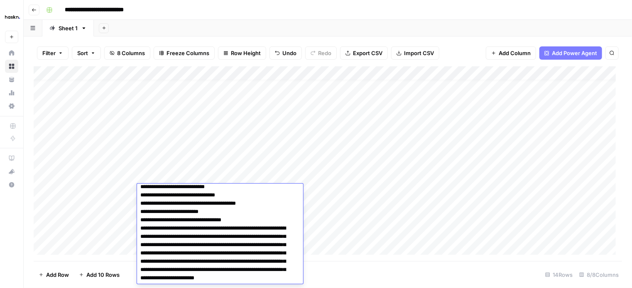
click at [138, 230] on textarea at bounding box center [217, 50] width 160 height 651
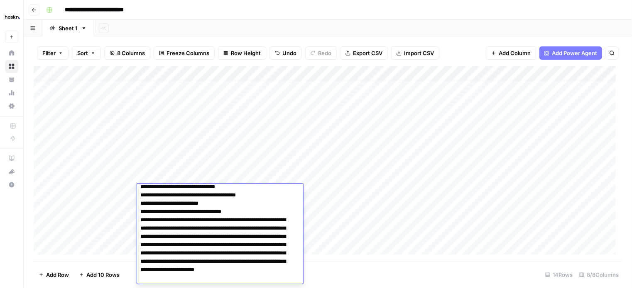
click at [138, 230] on textarea at bounding box center [217, 46] width 160 height 642
click at [138, 237] on textarea at bounding box center [217, 46] width 160 height 642
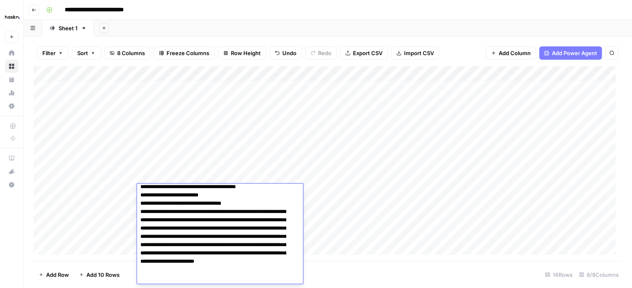
click at [141, 244] on textarea at bounding box center [217, 46] width 160 height 642
type textarea "**********"
click at [136, 252] on div "Add Column" at bounding box center [328, 163] width 588 height 195
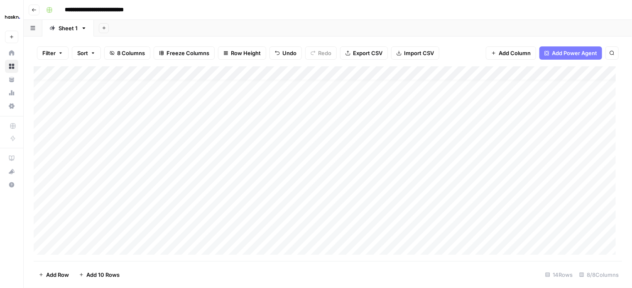
click at [163, 194] on div "Add Column" at bounding box center [328, 163] width 588 height 195
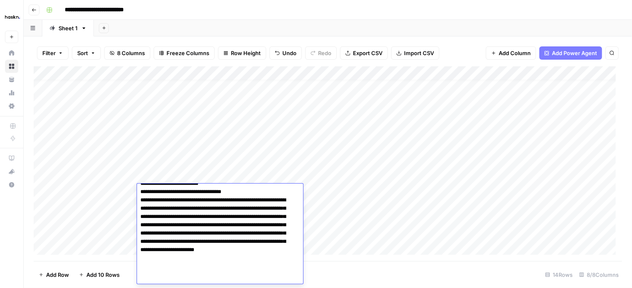
scroll to position [461, 0]
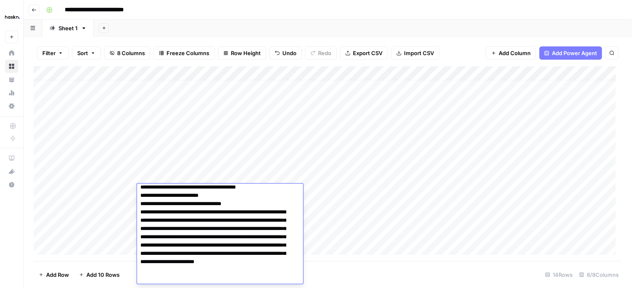
click at [143, 253] on textarea at bounding box center [217, 46] width 160 height 642
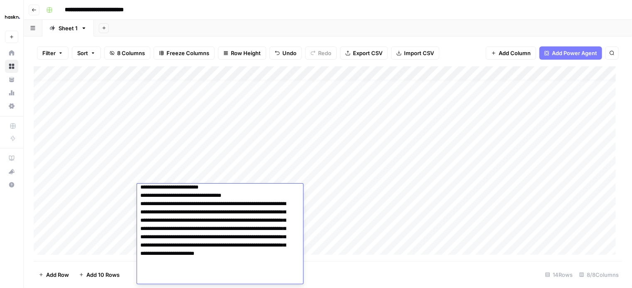
click at [141, 253] on textarea at bounding box center [217, 42] width 160 height 634
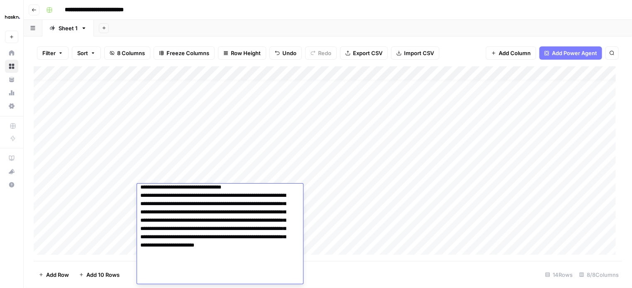
click at [141, 253] on textarea at bounding box center [217, 38] width 160 height 626
click at [141, 264] on textarea at bounding box center [217, 38] width 160 height 626
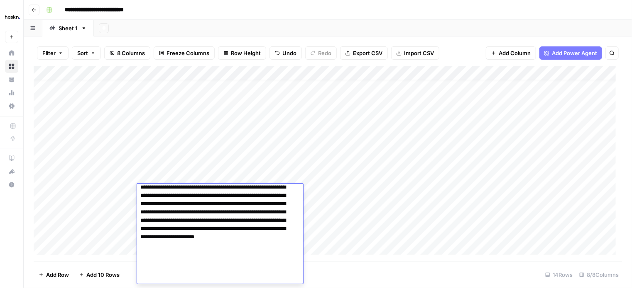
click at [139, 272] on textarea at bounding box center [217, 38] width 160 height 626
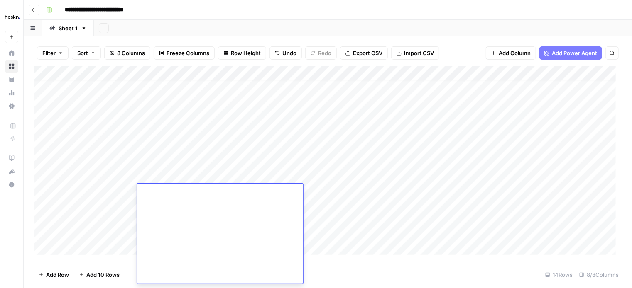
type textarea "**********"
click at [354, 205] on div "Add Column" at bounding box center [328, 163] width 588 height 195
click at [200, 180] on div "Add Column" at bounding box center [328, 163] width 588 height 195
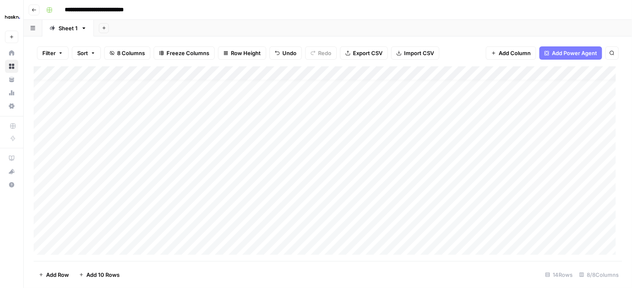
click at [199, 190] on div "Add Column" at bounding box center [328, 163] width 588 height 195
paste textarea "**********"
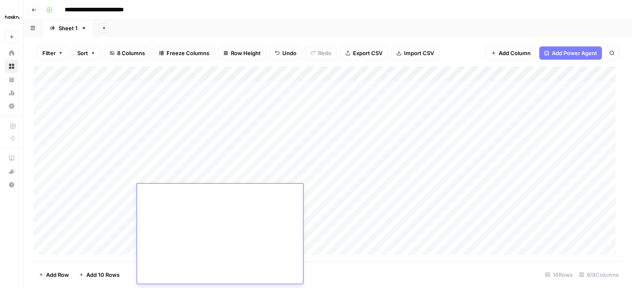
paste textarea "**********"
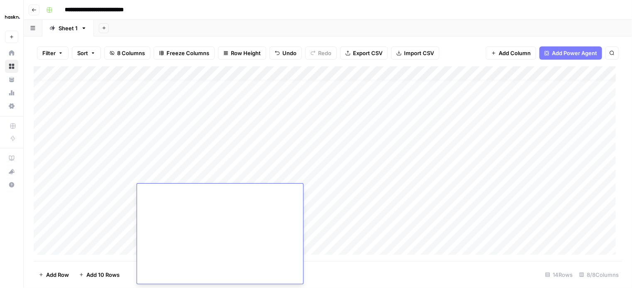
scroll to position [832, 0]
paste textarea "**********"
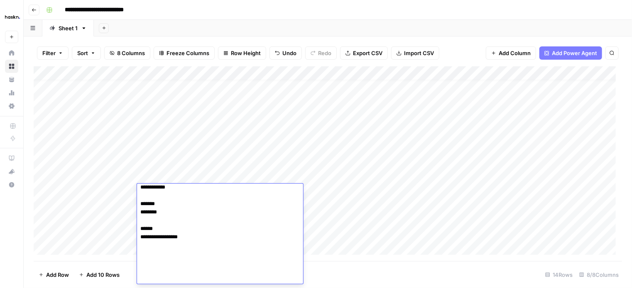
scroll to position [940, 0]
type textarea "**********"
drag, startPoint x: 314, startPoint y: 183, endPoint x: 308, endPoint y: 185, distance: 5.6
click at [313, 182] on div "Add Column" at bounding box center [328, 163] width 588 height 195
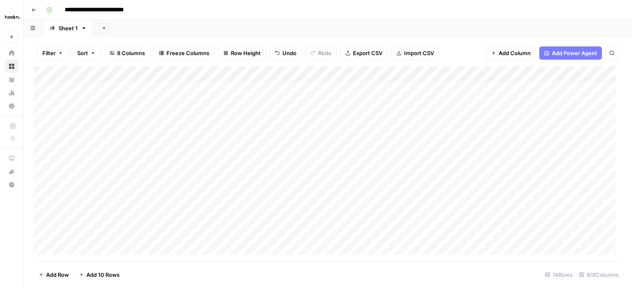
click at [247, 190] on div "Add Column" at bounding box center [328, 163] width 588 height 195
type textarea "**********"
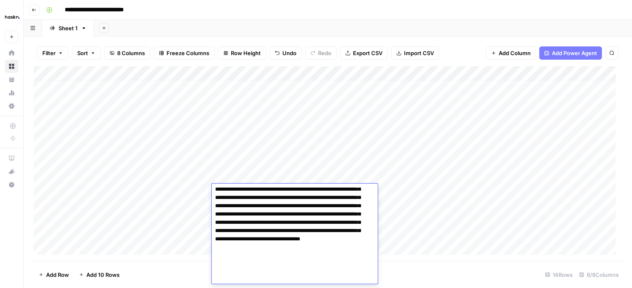
click at [185, 196] on div "Add Column" at bounding box center [328, 163] width 588 height 195
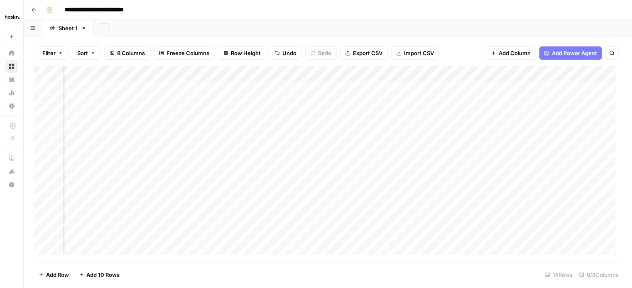
scroll to position [8, 108]
drag, startPoint x: 202, startPoint y: 178, endPoint x: 326, endPoint y: 176, distance: 123.7
click at [326, 176] on div "Add Column" at bounding box center [328, 163] width 588 height 195
click at [251, 192] on div "Add Column" at bounding box center [328, 163] width 588 height 195
click at [243, 204] on div "Add Column" at bounding box center [328, 163] width 588 height 195
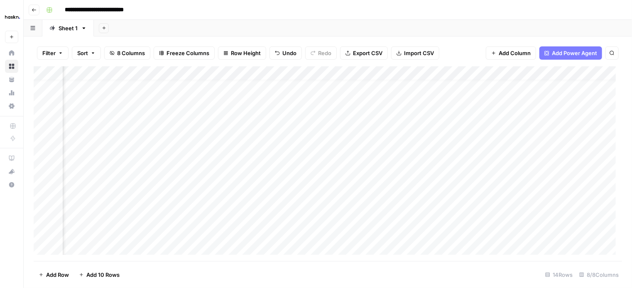
click at [170, 208] on div "Add Column" at bounding box center [328, 163] width 588 height 195
click at [515, 192] on div "Add Column" at bounding box center [328, 163] width 588 height 195
click at [129, 173] on div "Add Column" at bounding box center [328, 163] width 588 height 195
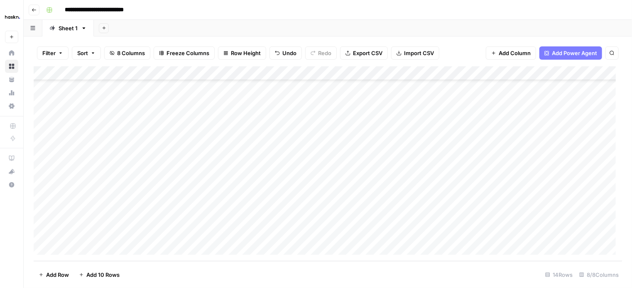
click at [189, 165] on div "Add Column" at bounding box center [328, 163] width 588 height 195
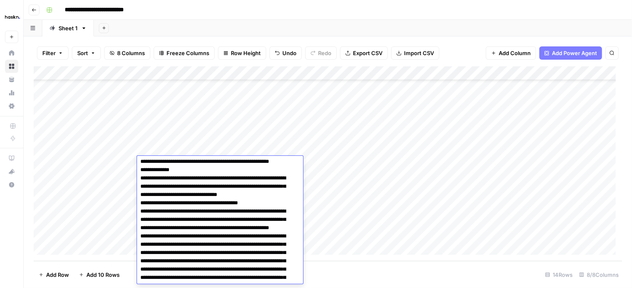
scroll to position [0, 0]
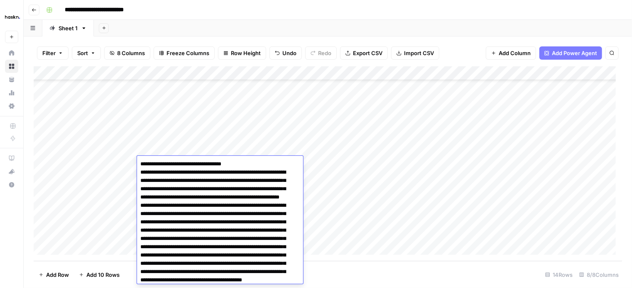
drag, startPoint x: 175, startPoint y: 187, endPoint x: 118, endPoint y: 130, distance: 80.7
click at [118, 130] on body "**********" at bounding box center [316, 144] width 632 height 288
click at [107, 152] on div "Add Column" at bounding box center [328, 163] width 588 height 195
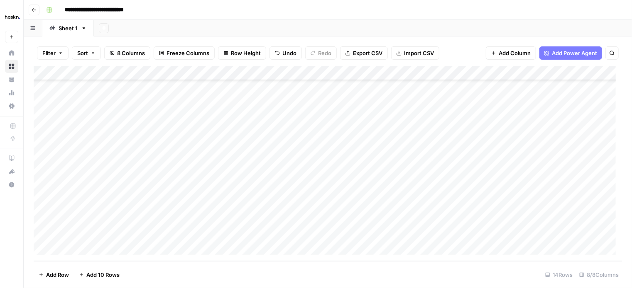
click at [158, 179] on div "Add Column" at bounding box center [328, 163] width 588 height 195
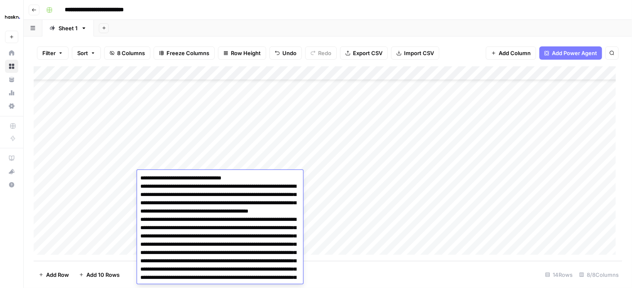
type textarea "**********"
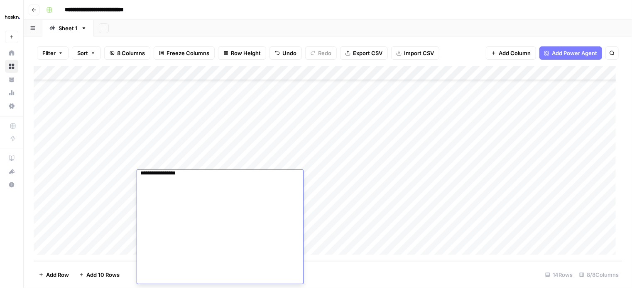
click at [118, 189] on div "Add Column" at bounding box center [328, 163] width 588 height 195
click at [166, 193] on div "Add Column" at bounding box center [328, 163] width 588 height 195
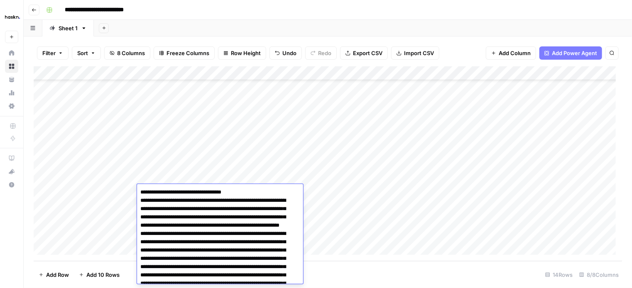
scroll to position [517, 0]
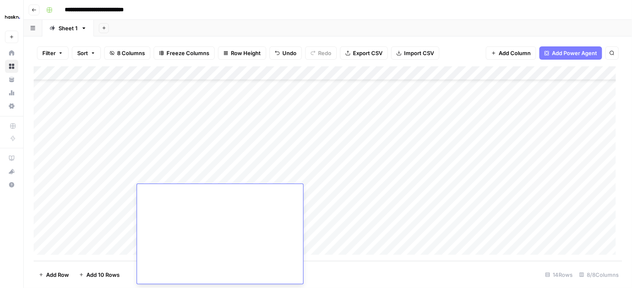
click at [118, 204] on div "Add Column" at bounding box center [328, 163] width 588 height 195
click at [153, 202] on div "Add Column" at bounding box center [328, 163] width 588 height 195
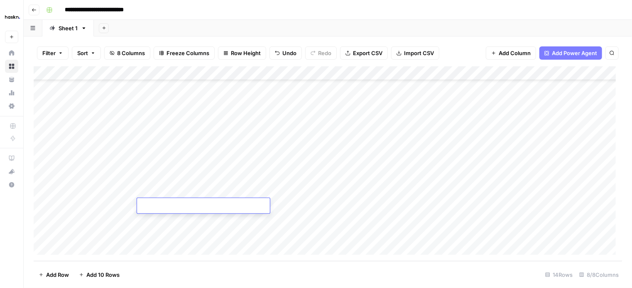
type textarea "**********"
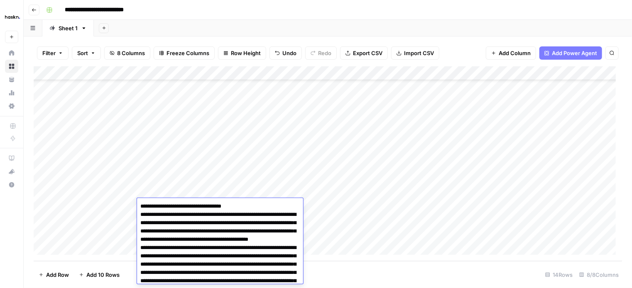
scroll to position [531, 0]
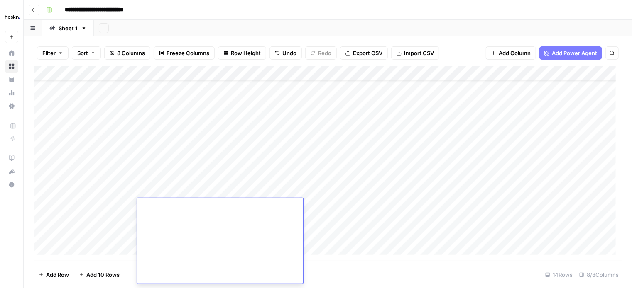
click at [123, 212] on div "Add Column" at bounding box center [328, 163] width 588 height 195
click at [159, 219] on div "Add Column" at bounding box center [328, 163] width 588 height 195
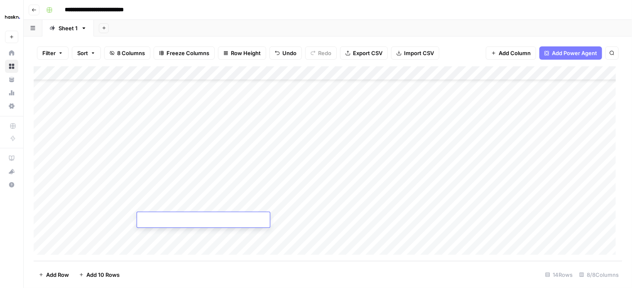
type textarea "**********"
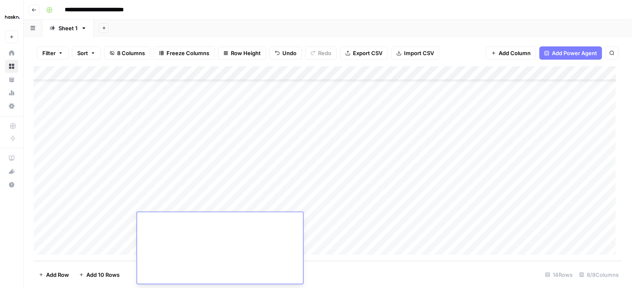
drag, startPoint x: 113, startPoint y: 233, endPoint x: 157, endPoint y: 234, distance: 44.4
click at [113, 233] on div "Add Column" at bounding box center [328, 163] width 588 height 195
click at [159, 234] on div "Add Column" at bounding box center [328, 163] width 588 height 195
click at [160, 234] on div "Add Column" at bounding box center [328, 163] width 588 height 195
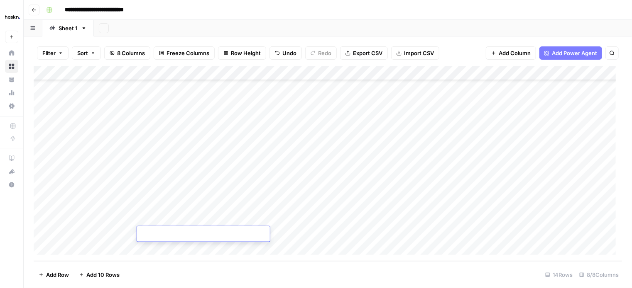
type textarea "**********"
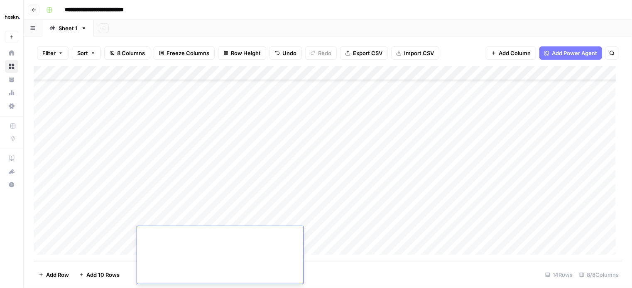
click at [124, 216] on div "Add Column" at bounding box center [328, 163] width 588 height 195
click at [190, 175] on div "Add Column" at bounding box center [328, 163] width 588 height 195
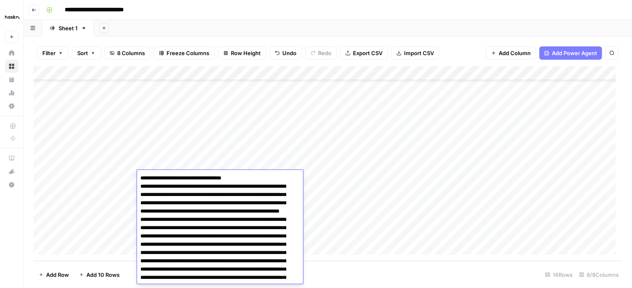
scroll to position [506, 0]
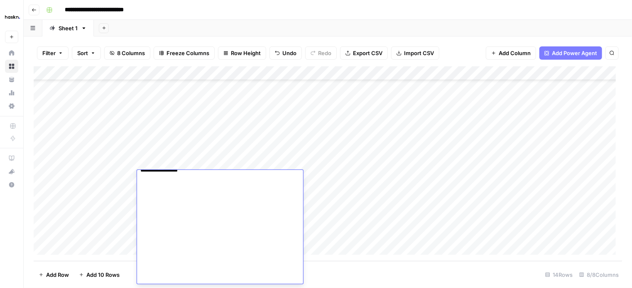
paste textarea "**********"
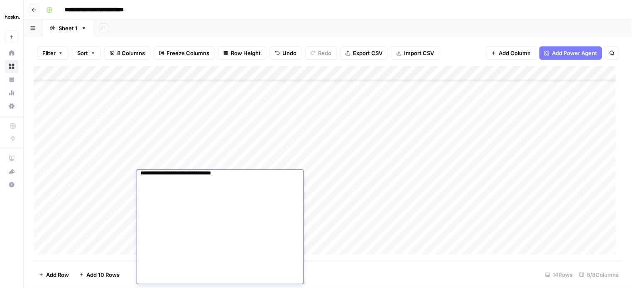
scroll to position [644, 0]
paste textarea "**********"
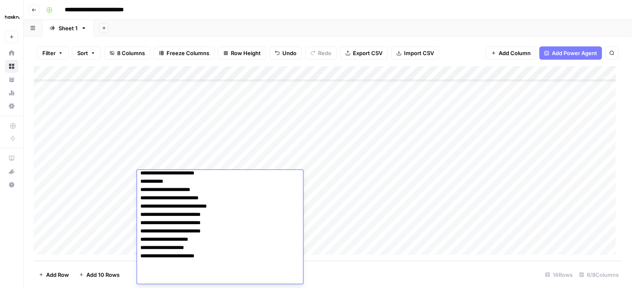
scroll to position [818, 0]
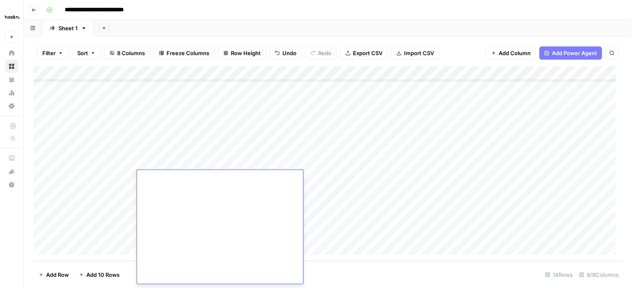
paste textarea "**********"
drag, startPoint x: 219, startPoint y: 281, endPoint x: 176, endPoint y: 279, distance: 43.6
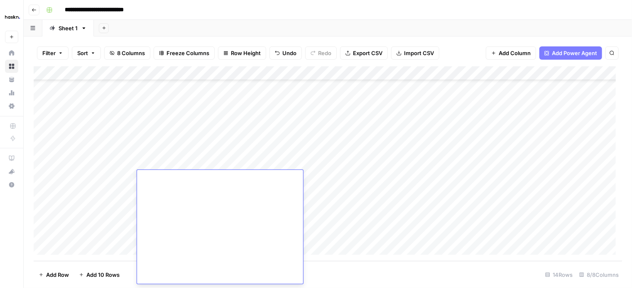
paste textarea "**********"
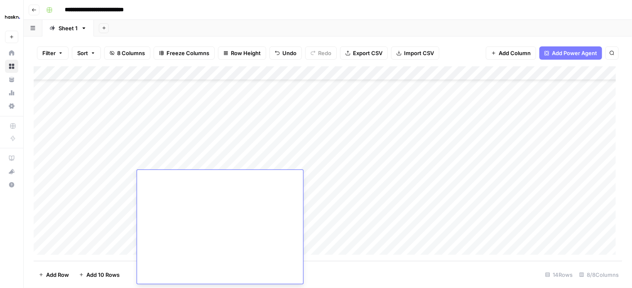
type textarea "**********"
click at [343, 194] on div "Add Column" at bounding box center [328, 163] width 588 height 195
drag, startPoint x: 240, startPoint y: 171, endPoint x: 242, endPoint y: 176, distance: 4.8
click at [239, 171] on div "Add Column" at bounding box center [328, 163] width 588 height 195
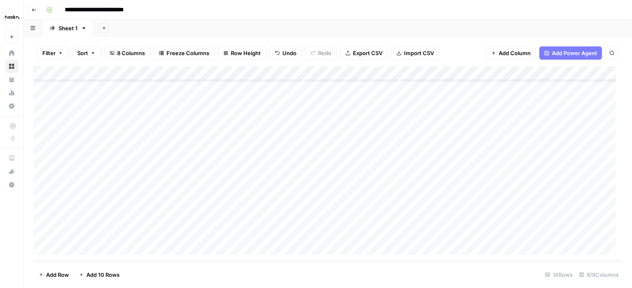
click at [242, 179] on div "Add Column" at bounding box center [328, 163] width 588 height 195
type textarea "**********"
click at [188, 181] on div "Add Column" at bounding box center [328, 163] width 588 height 195
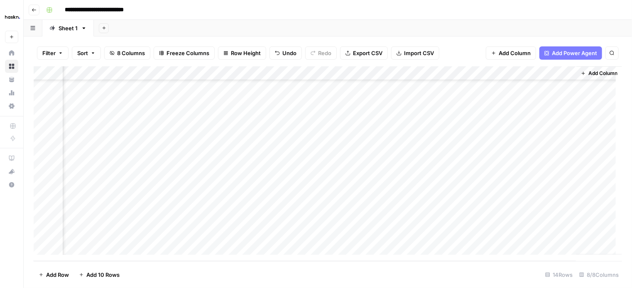
click at [457, 178] on div "Add Column" at bounding box center [328, 163] width 588 height 195
